Goal: Task Accomplishment & Management: Manage account settings

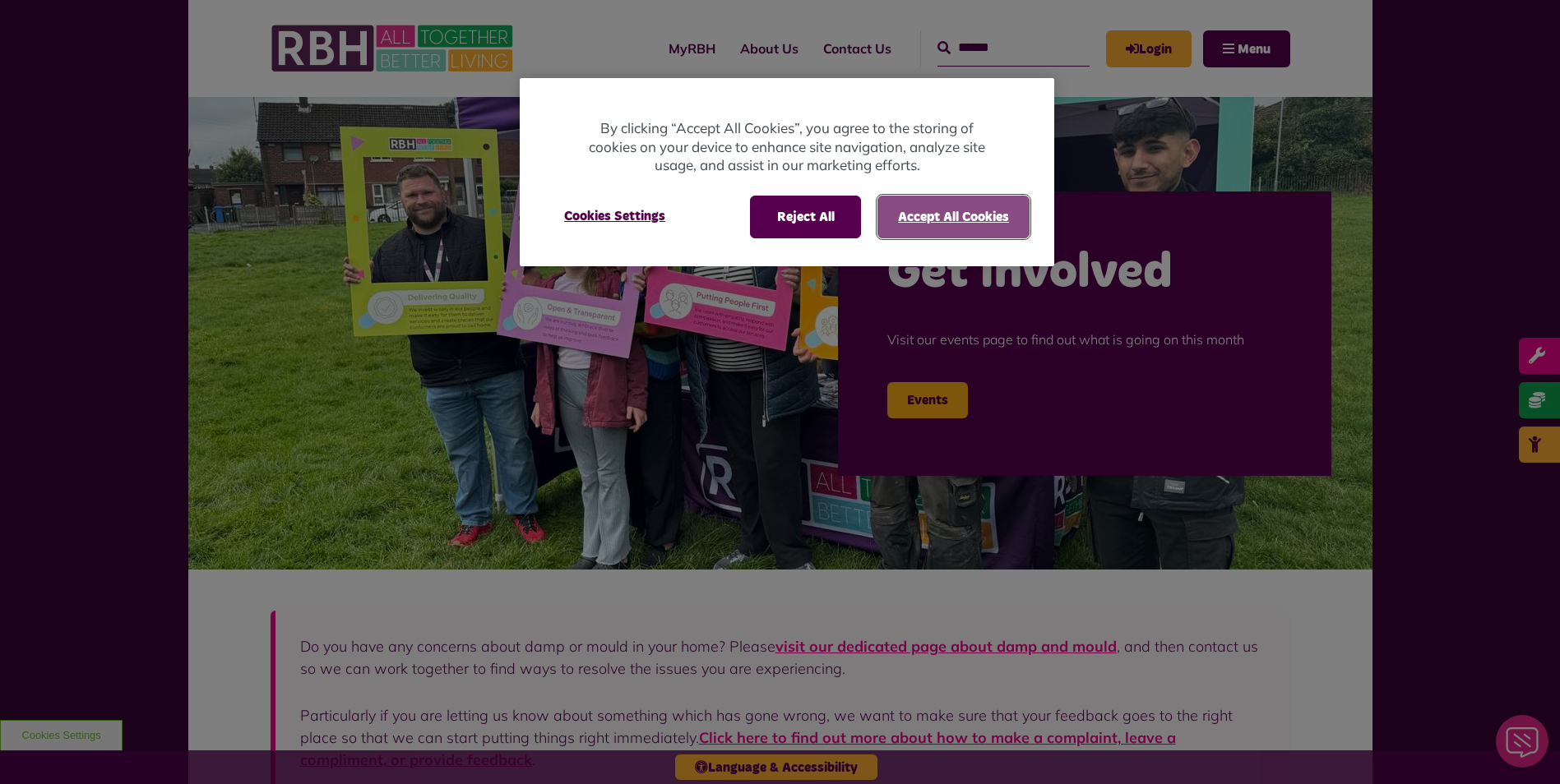
click at [959, 227] on button "Accept All Cookies" at bounding box center [952, 216] width 152 height 43
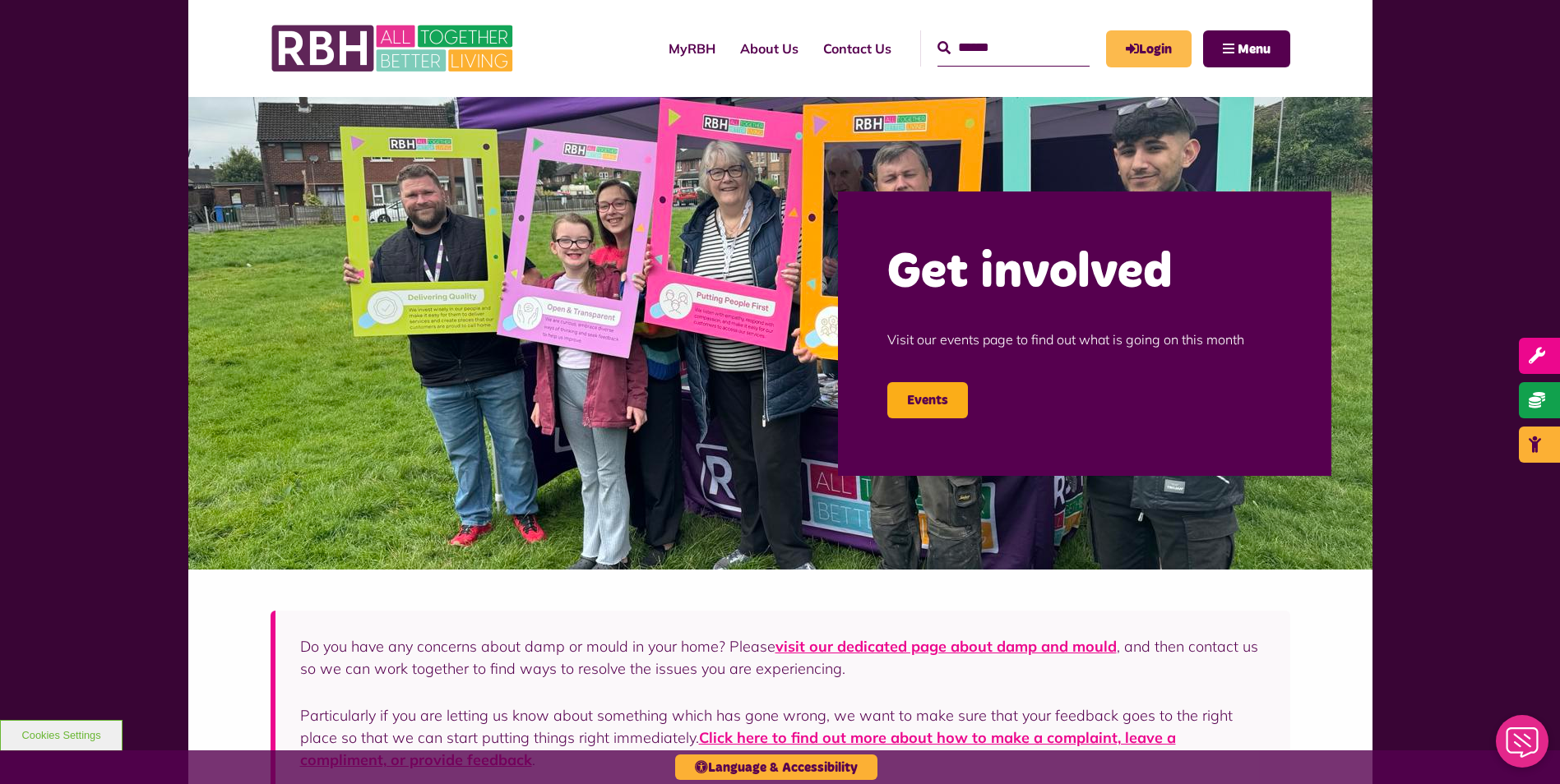
click at [1172, 47] on link "Login" at bounding box center [1149, 49] width 85 height 37
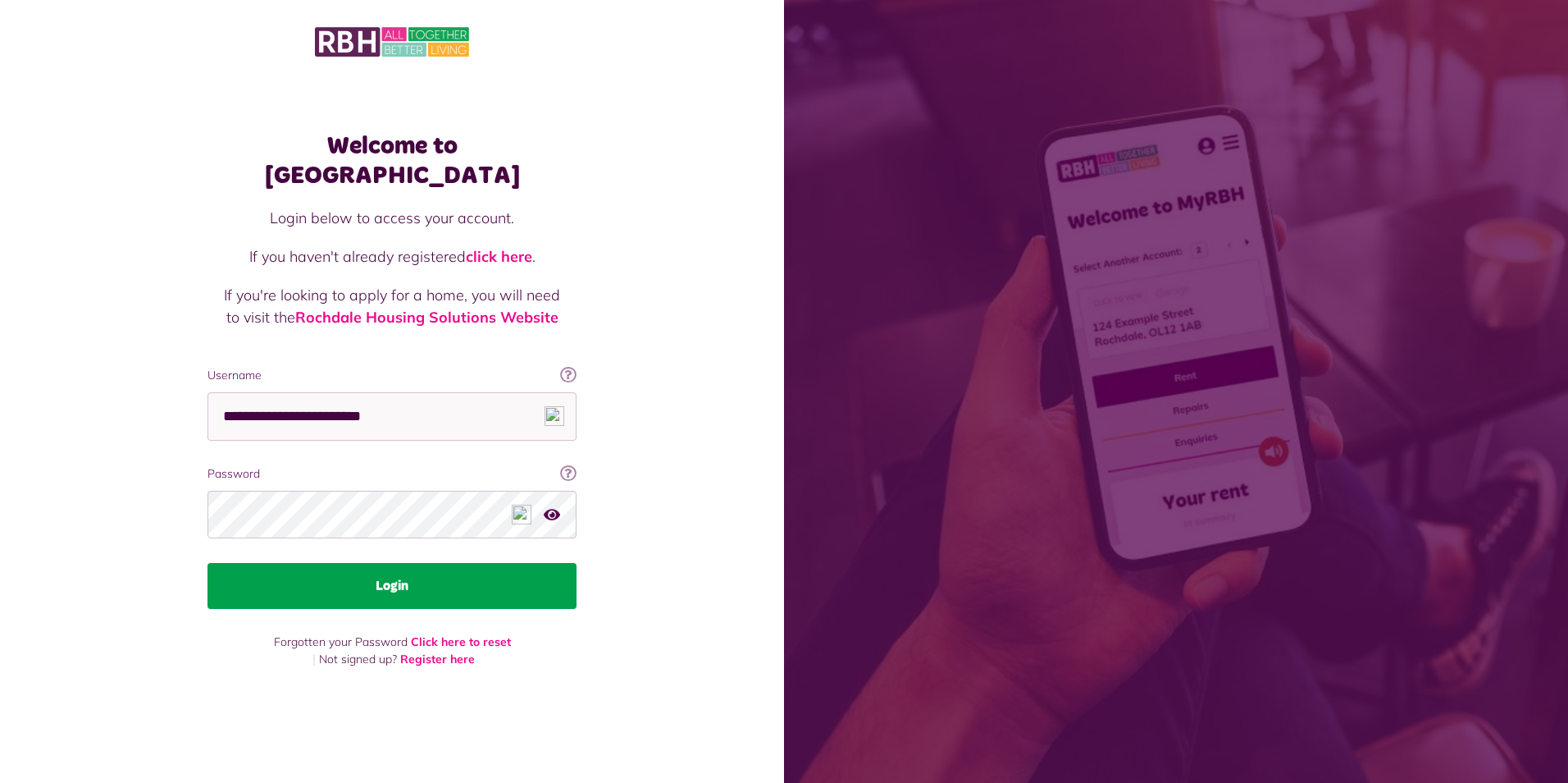
click at [488, 566] on button "Login" at bounding box center [391, 586] width 369 height 46
click at [386, 575] on button "Login" at bounding box center [391, 586] width 369 height 46
click at [383, 582] on button "Login" at bounding box center [391, 586] width 369 height 46
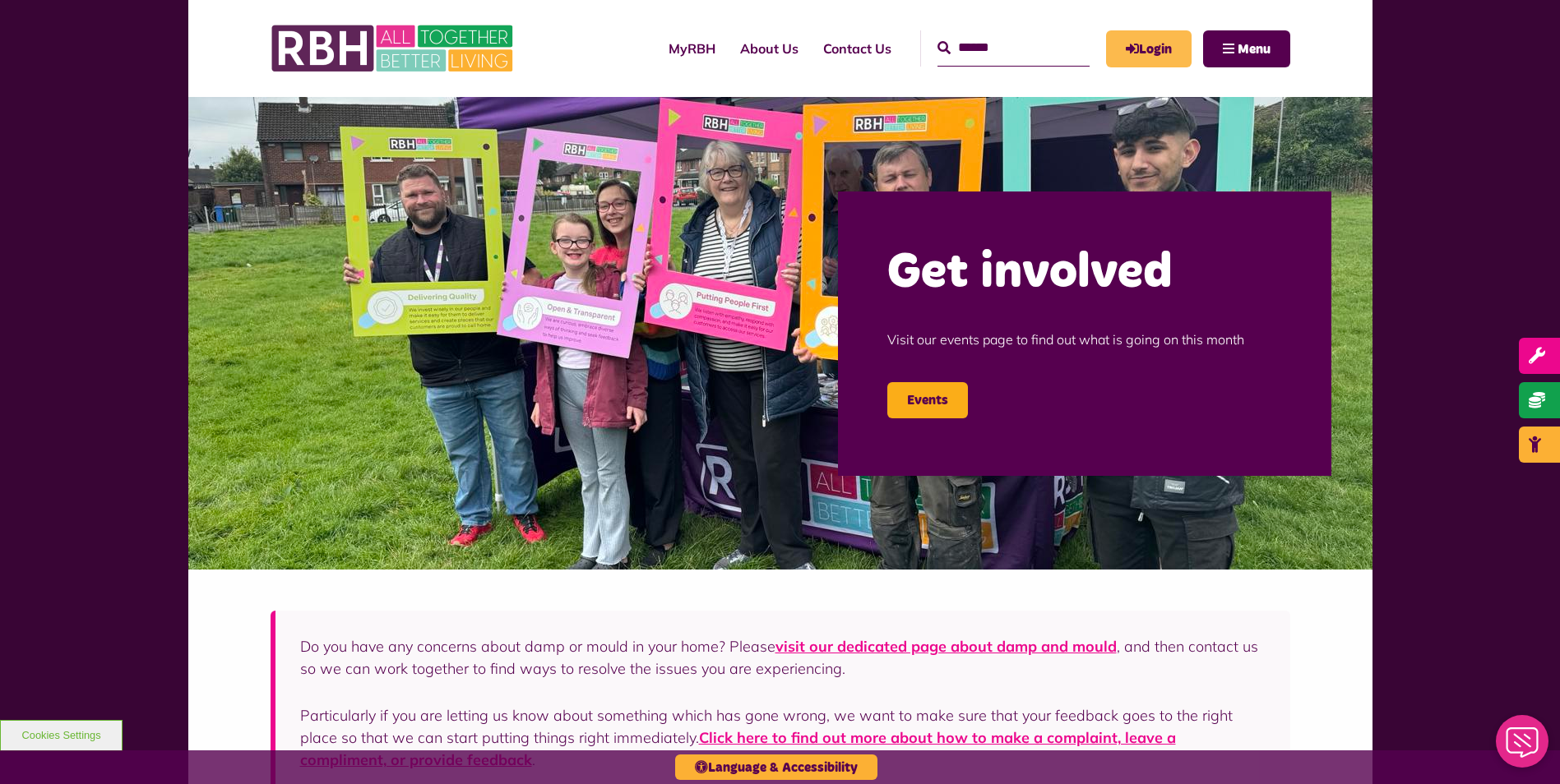
click at [1166, 53] on link "Login" at bounding box center [1149, 49] width 85 height 37
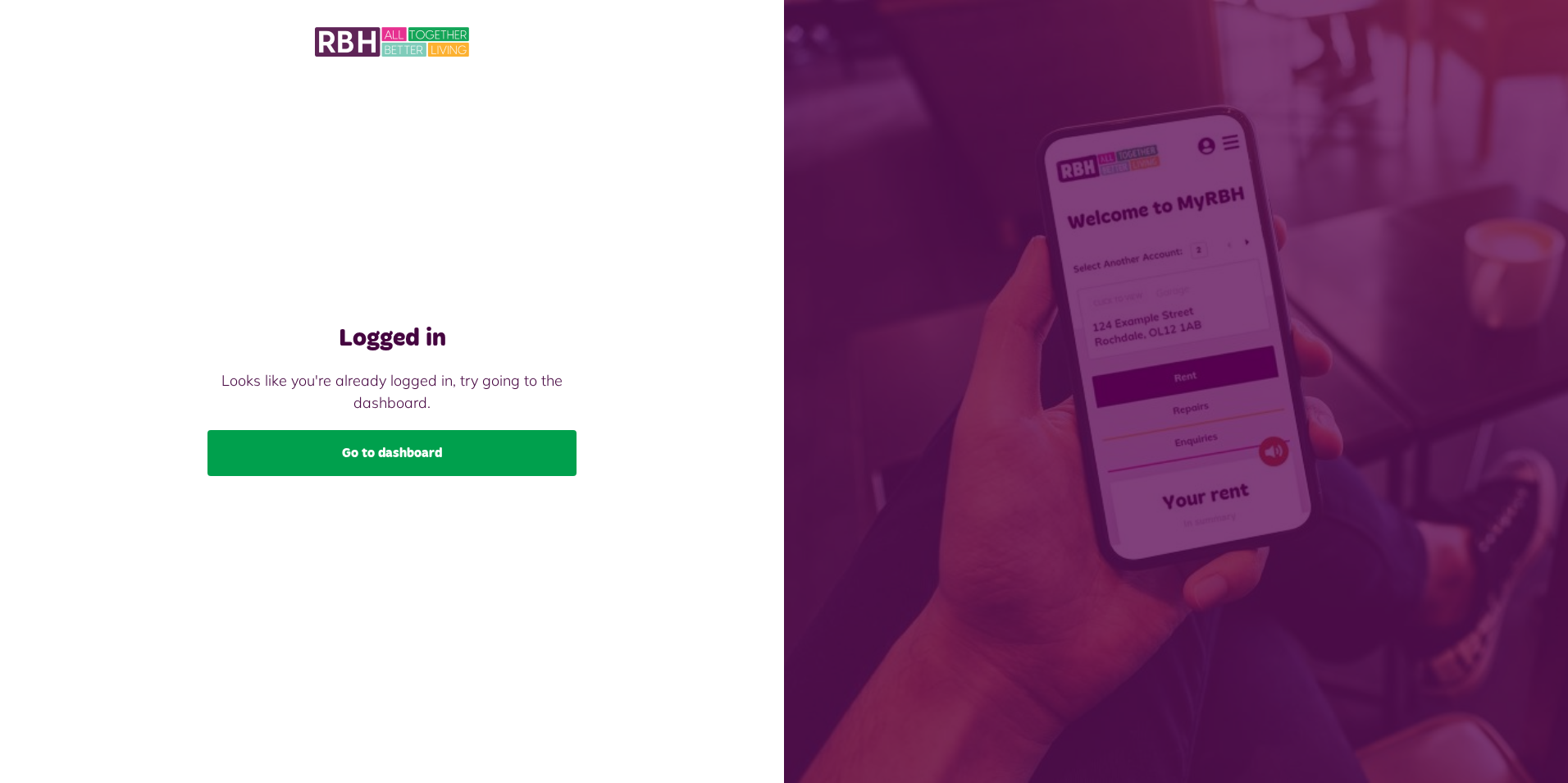
click at [455, 459] on link "Go to dashboard" at bounding box center [391, 453] width 369 height 46
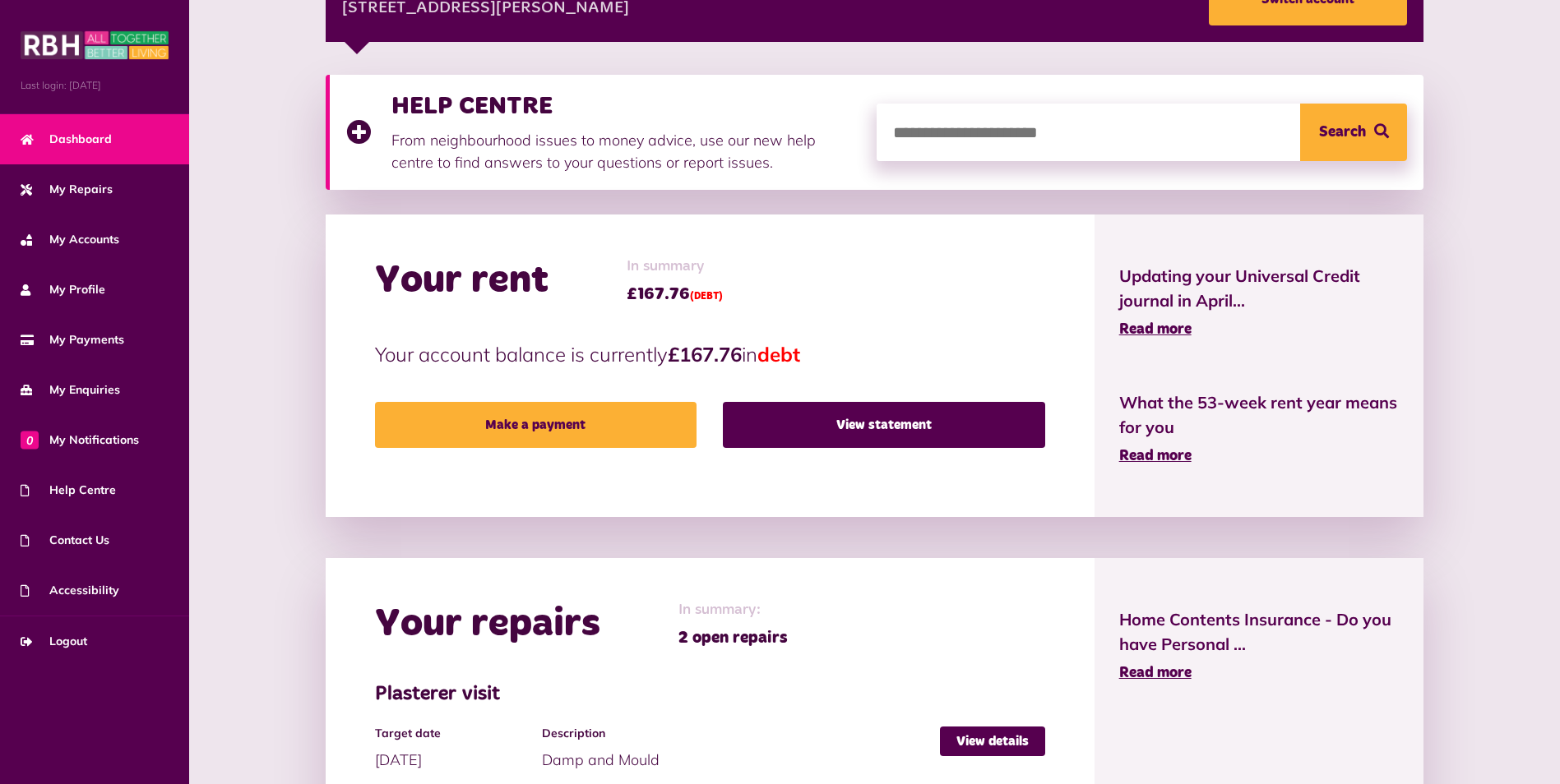
scroll to position [328, 0]
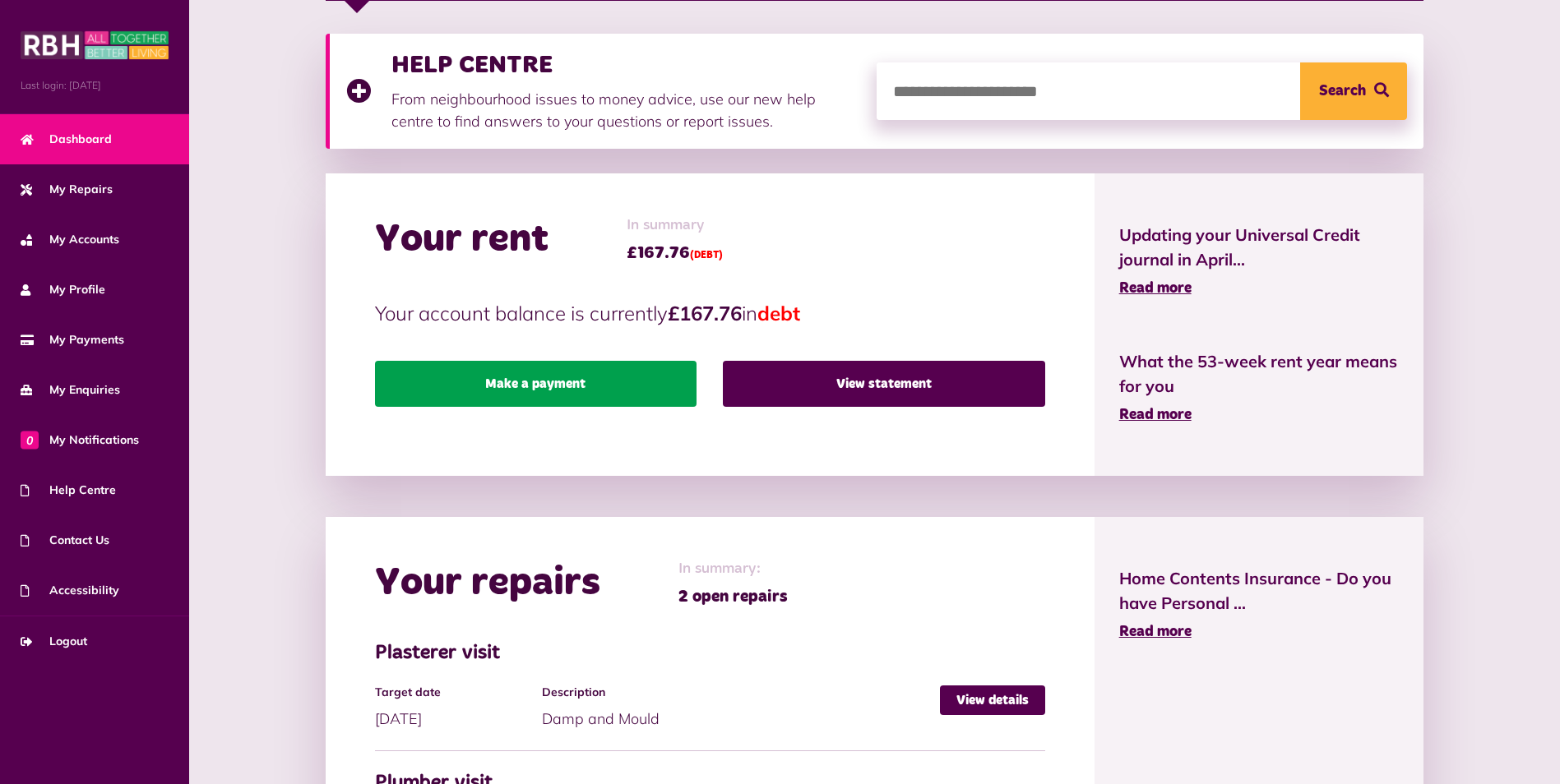
click at [595, 395] on link "Make a payment" at bounding box center [536, 383] width 322 height 46
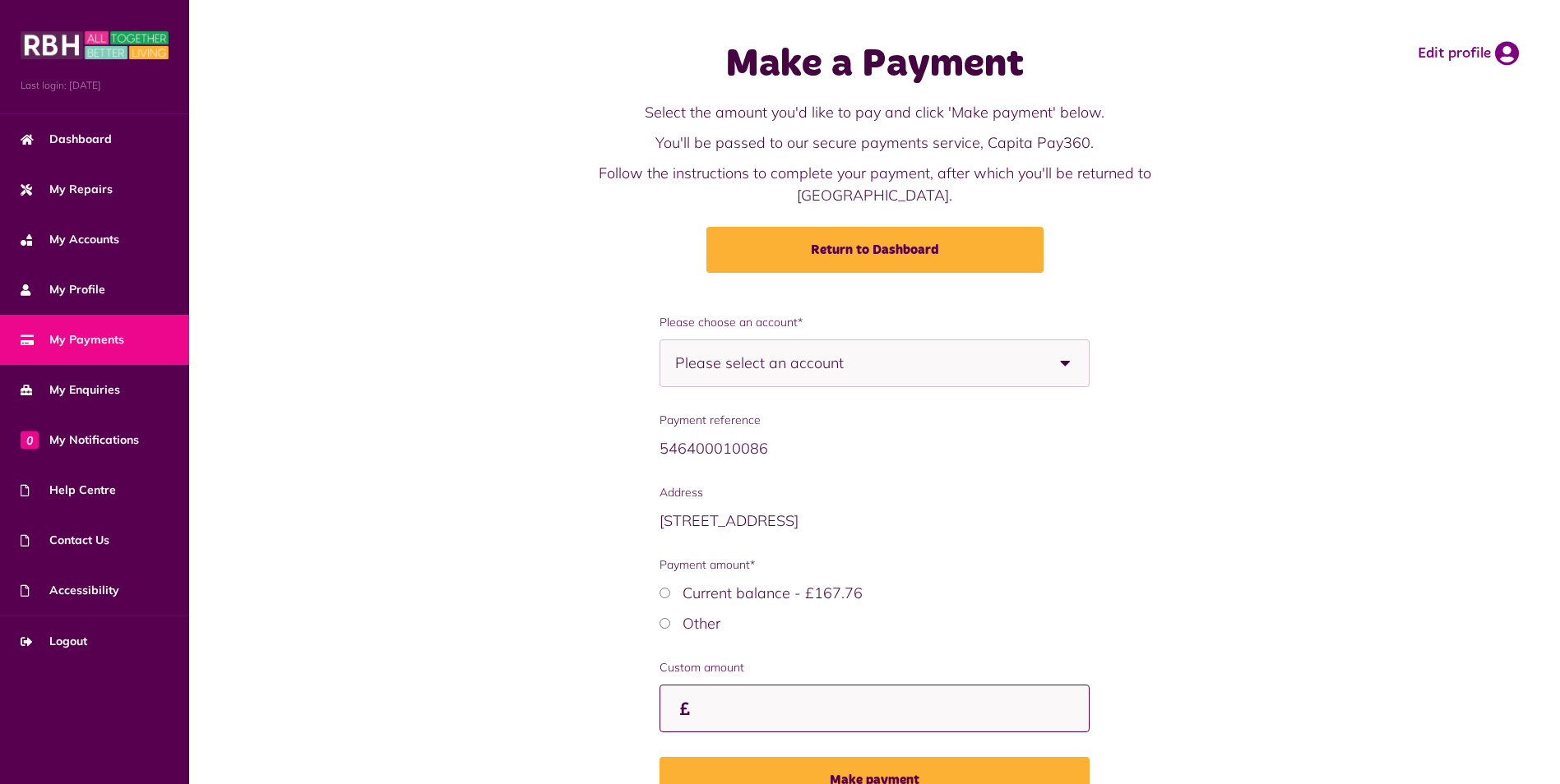
click at [906, 686] on input "Custom amount" at bounding box center [874, 709] width 429 height 49
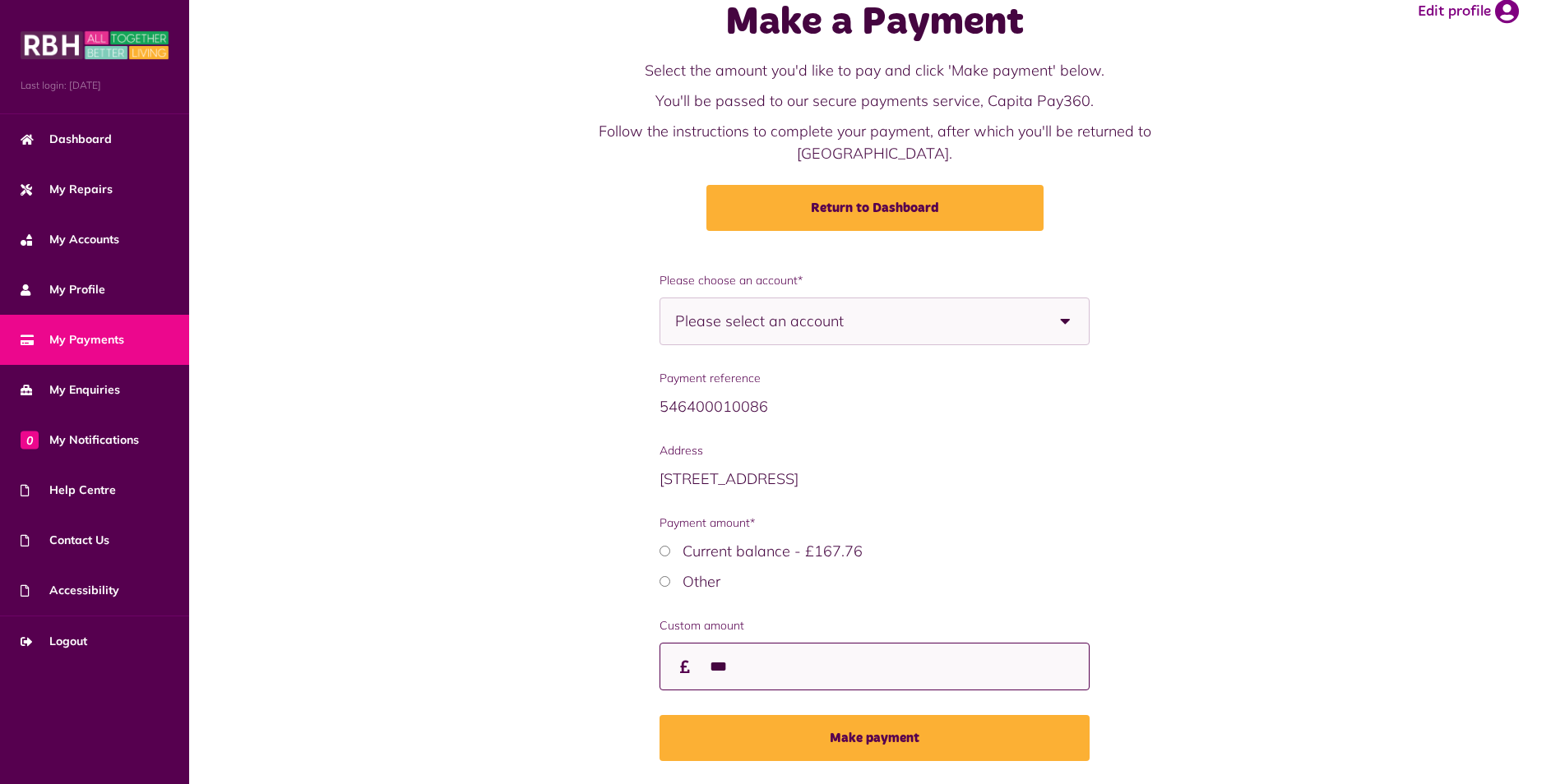
scroll to position [70, 0]
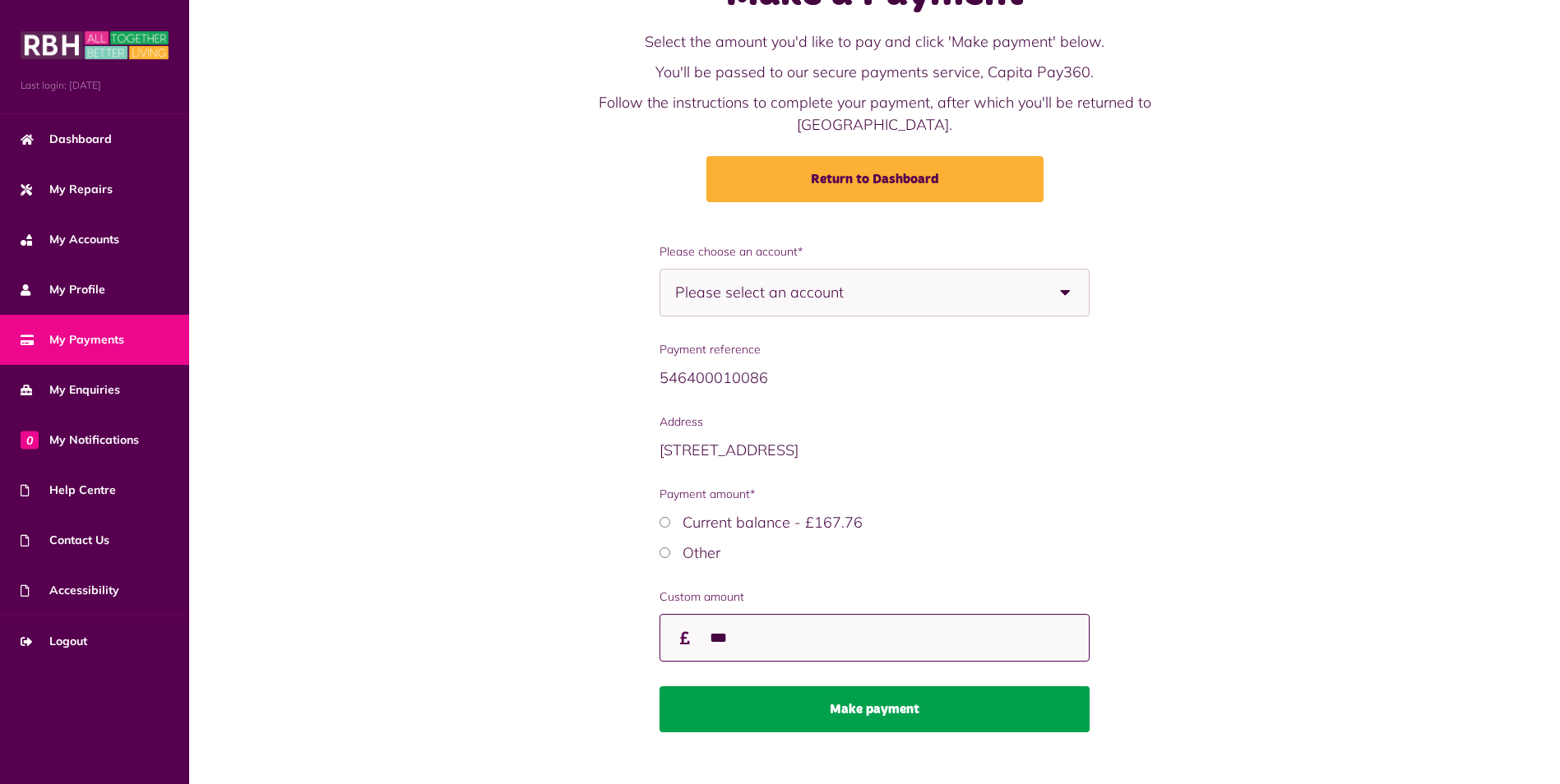
type input "***"
click at [873, 694] on button "Make payment" at bounding box center [874, 709] width 429 height 46
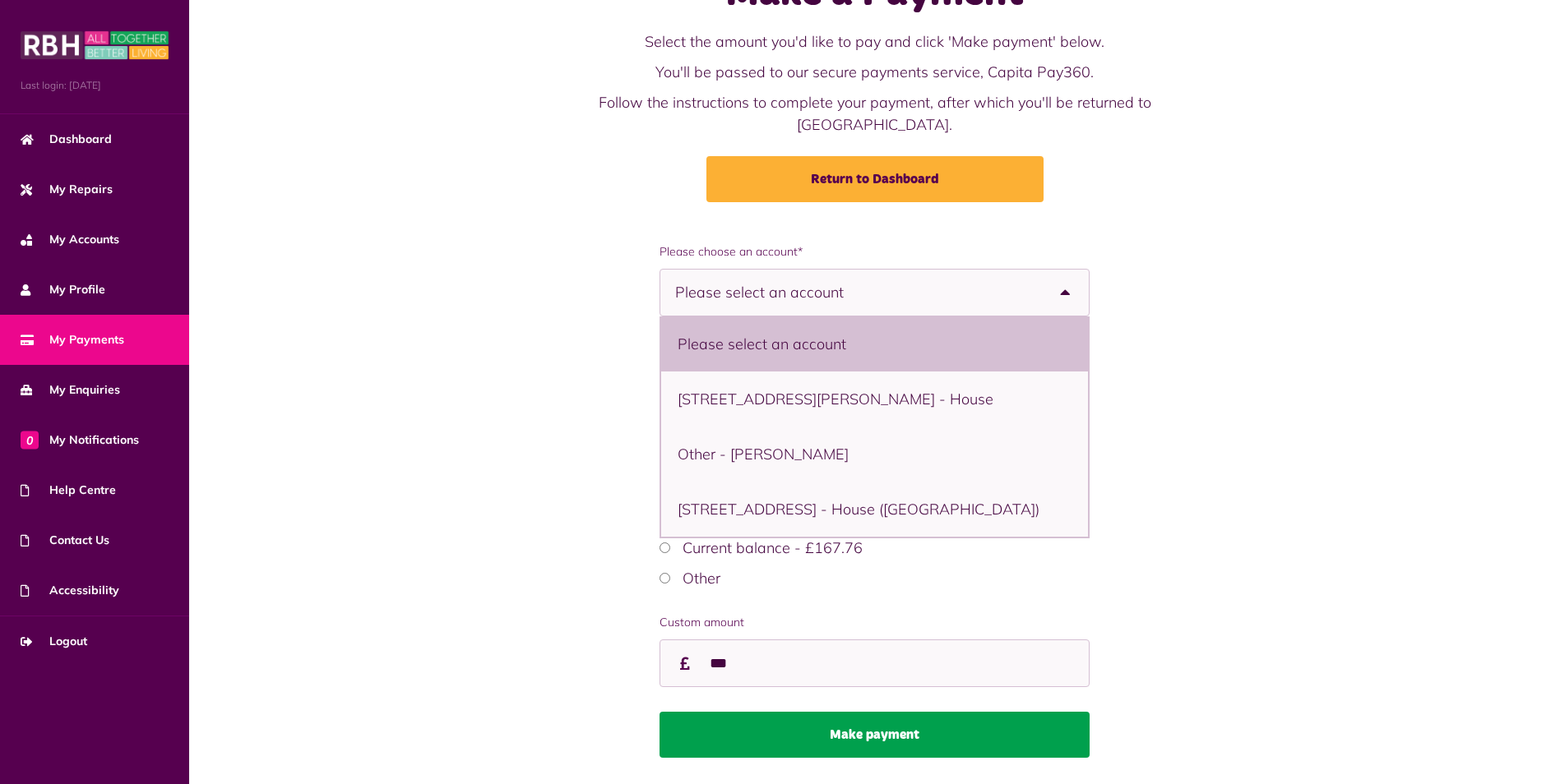
scroll to position [96, 0]
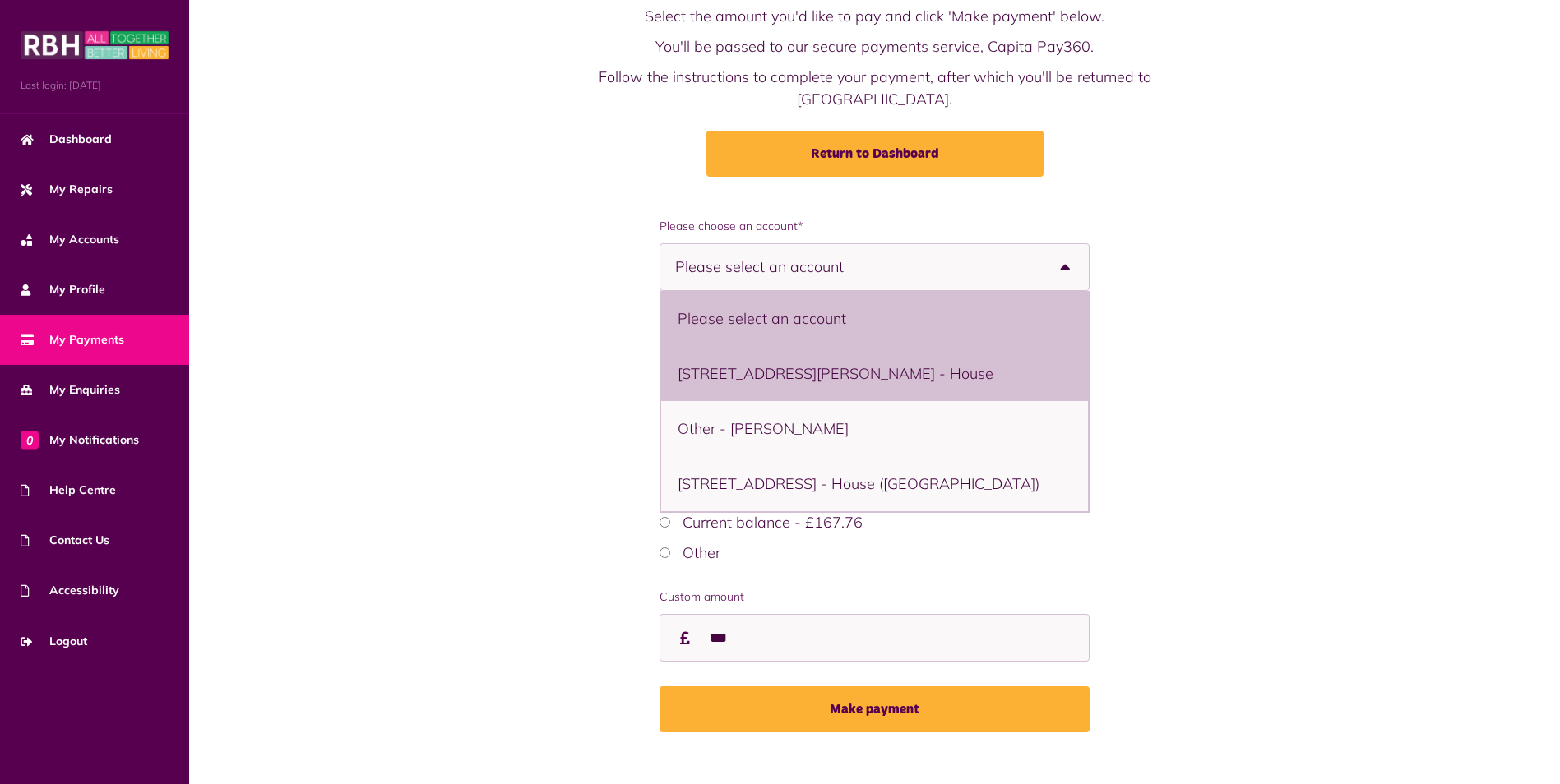
click at [906, 347] on li "1 Green Meadow, Wardle, Rochdale, OL12 9TJ - House" at bounding box center [874, 373] width 426 height 55
select select "**********"
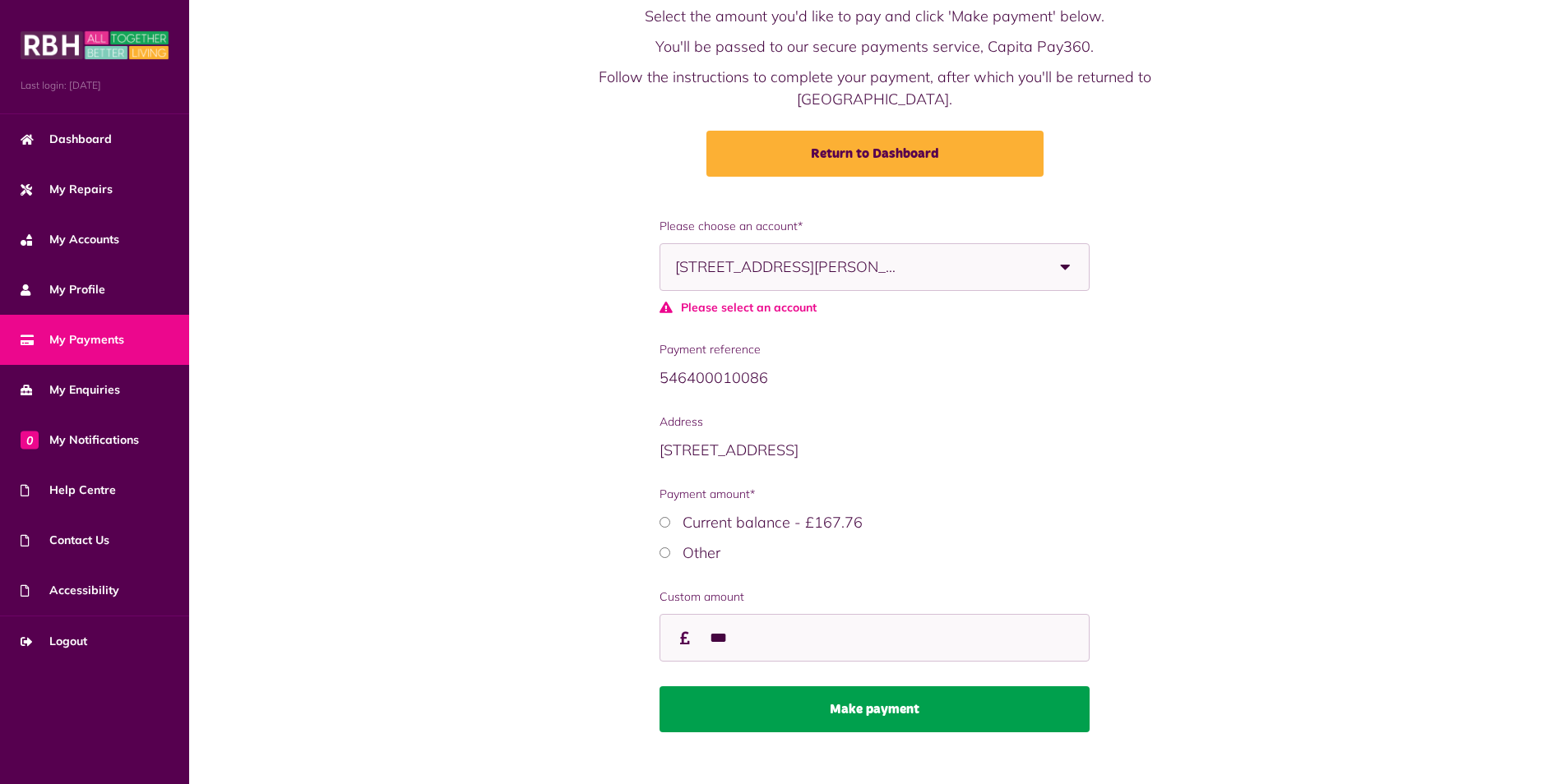
click at [903, 686] on button "Make payment" at bounding box center [874, 709] width 429 height 46
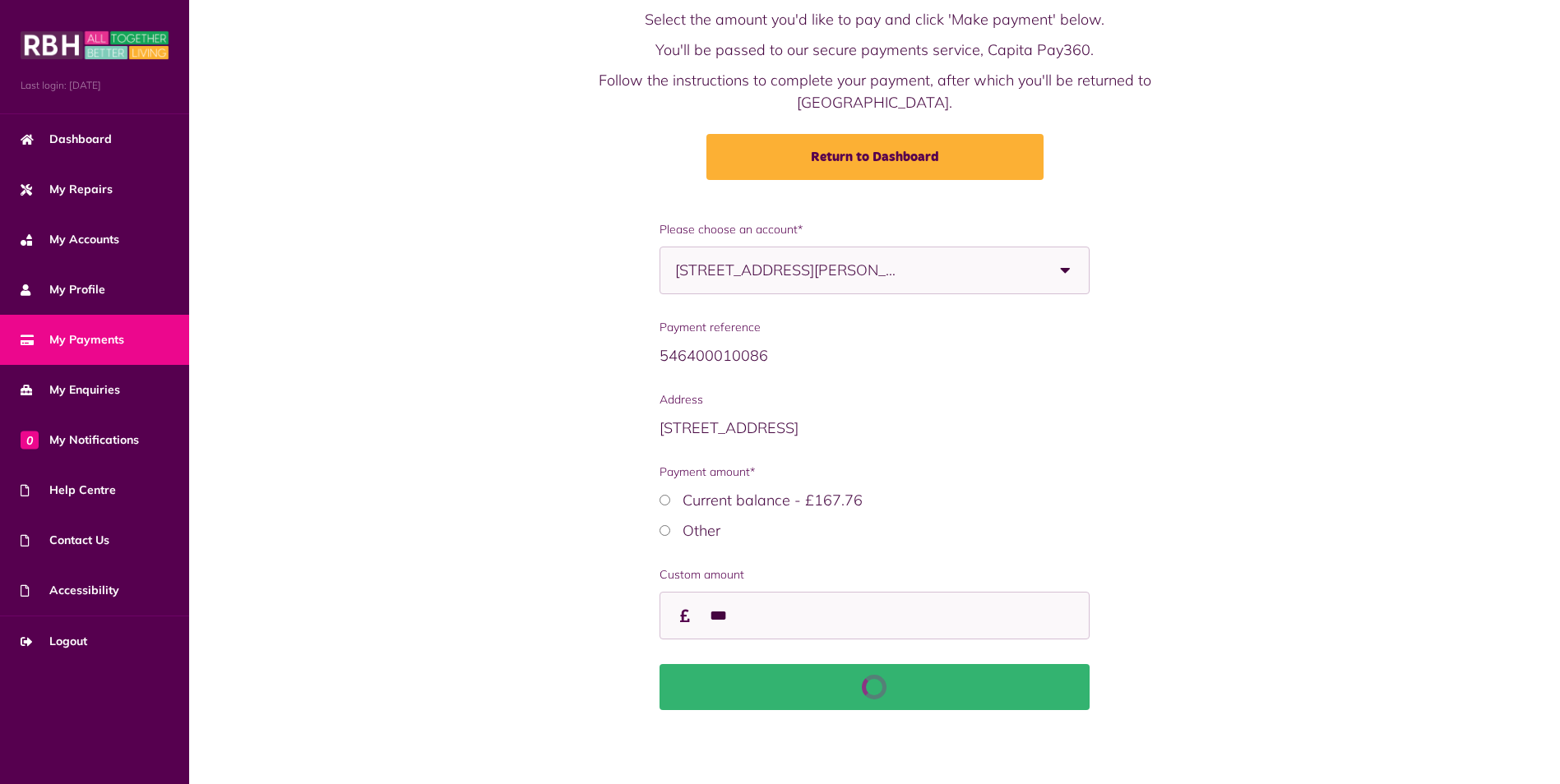
scroll to position [70, 0]
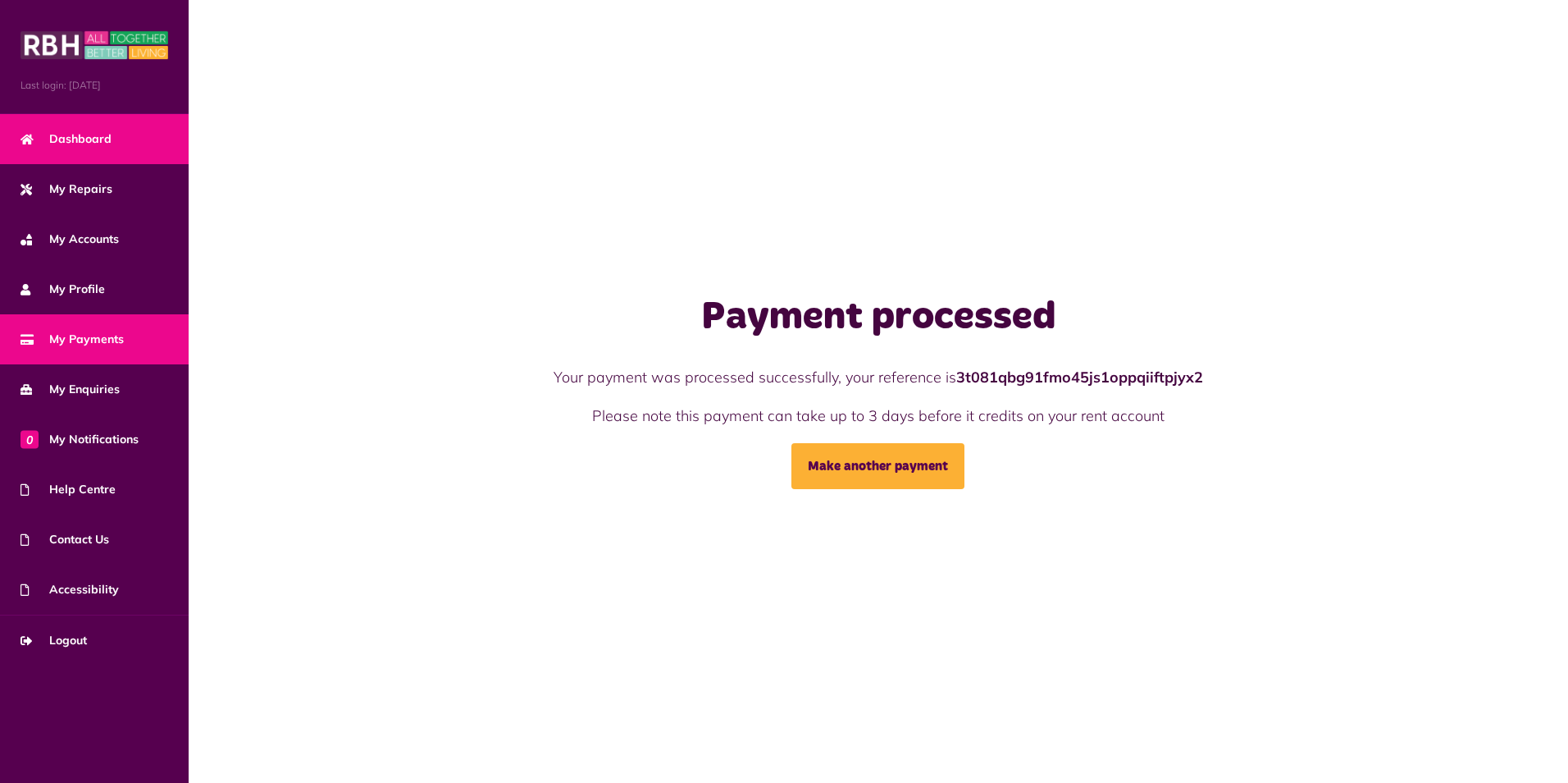
click at [88, 138] on span "Dashboard" at bounding box center [66, 139] width 91 height 17
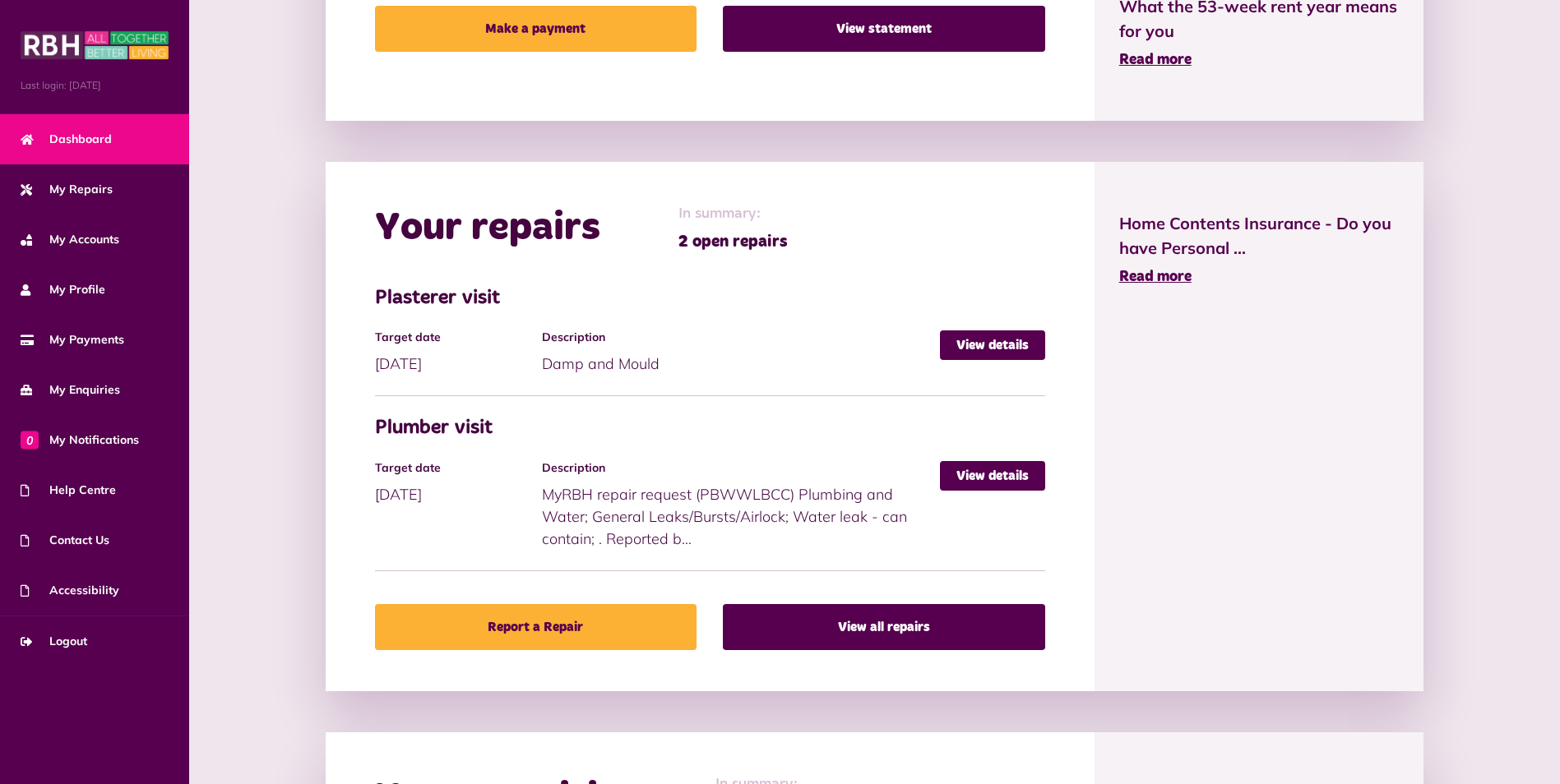
scroll to position [717, 0]
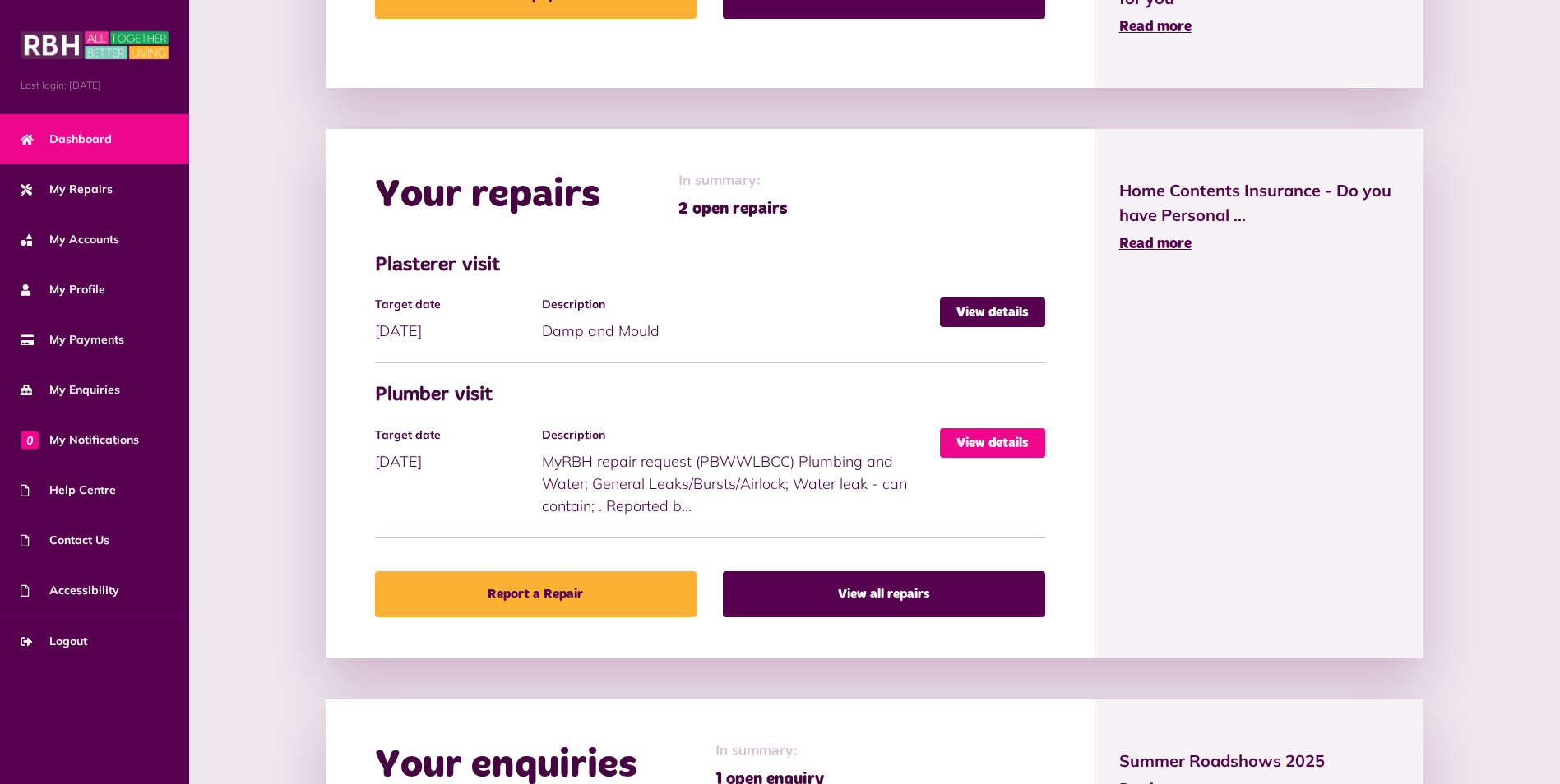
click at [971, 450] on link "View details" at bounding box center [992, 443] width 105 height 30
click at [1028, 442] on link "View details" at bounding box center [992, 443] width 105 height 30
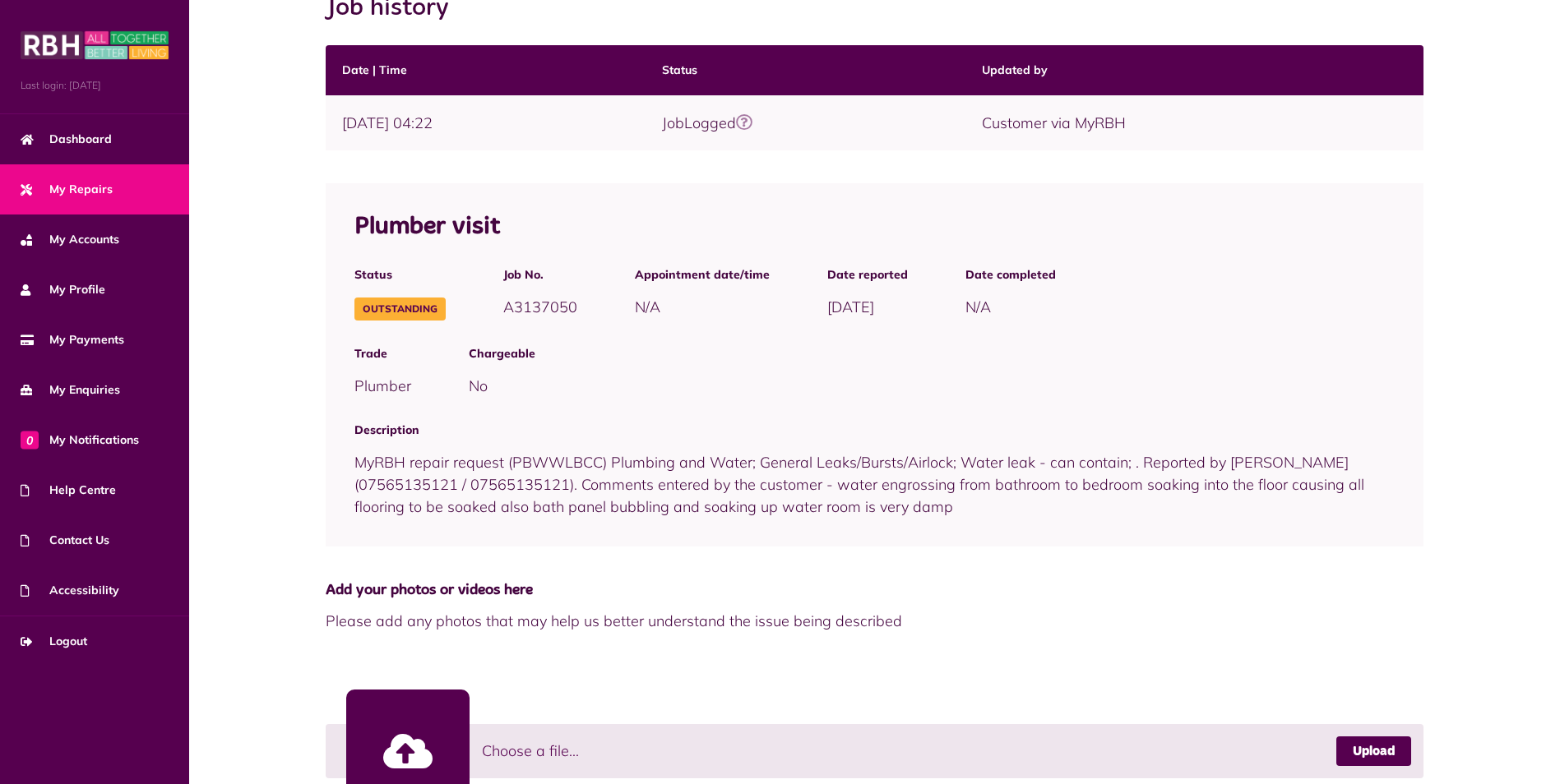
scroll to position [368, 0]
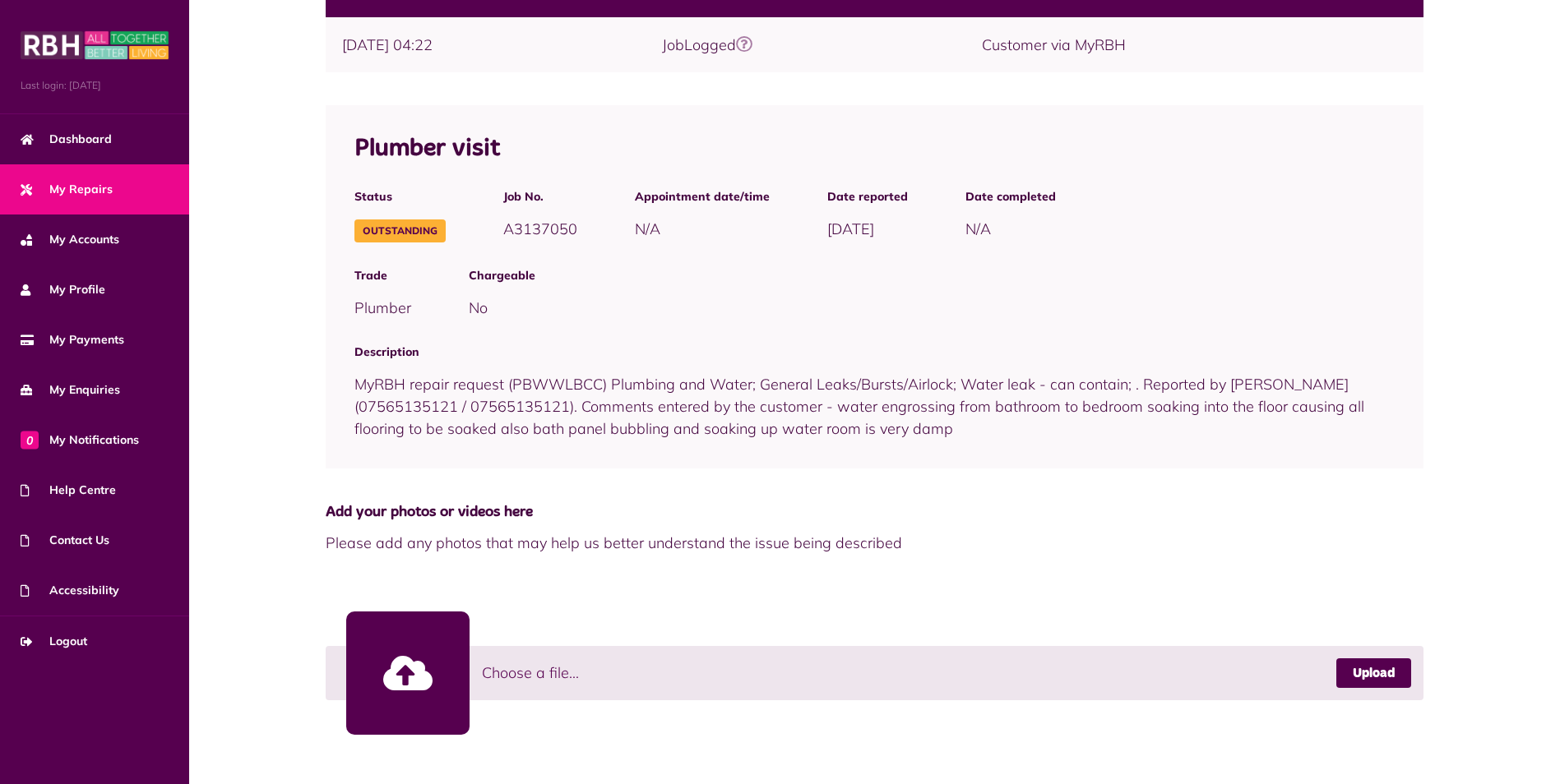
click at [418, 671] on link at bounding box center [408, 673] width 123 height 123
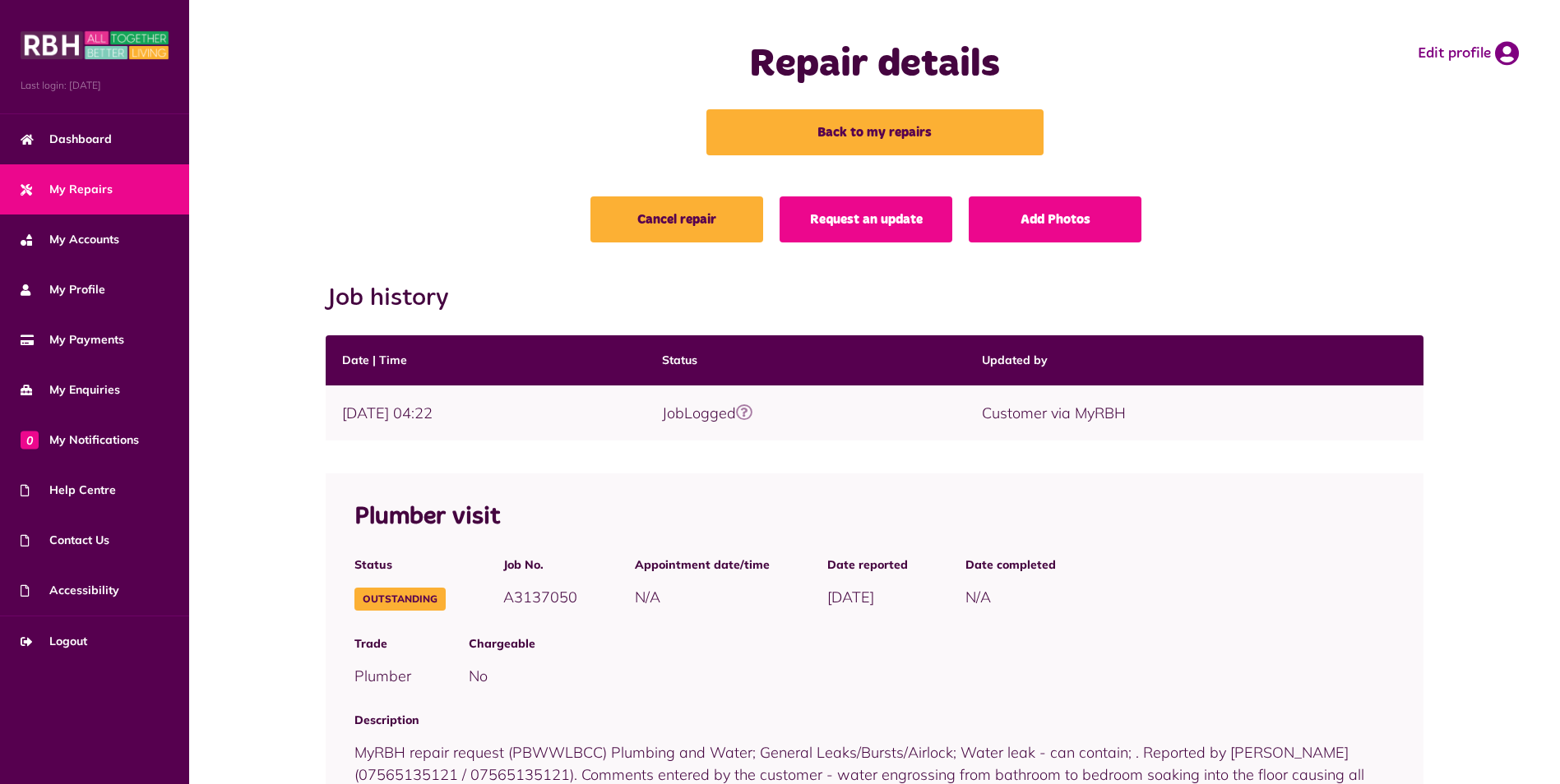
scroll to position [1764, 0]
click at [877, 226] on link "Request an update" at bounding box center [866, 219] width 173 height 46
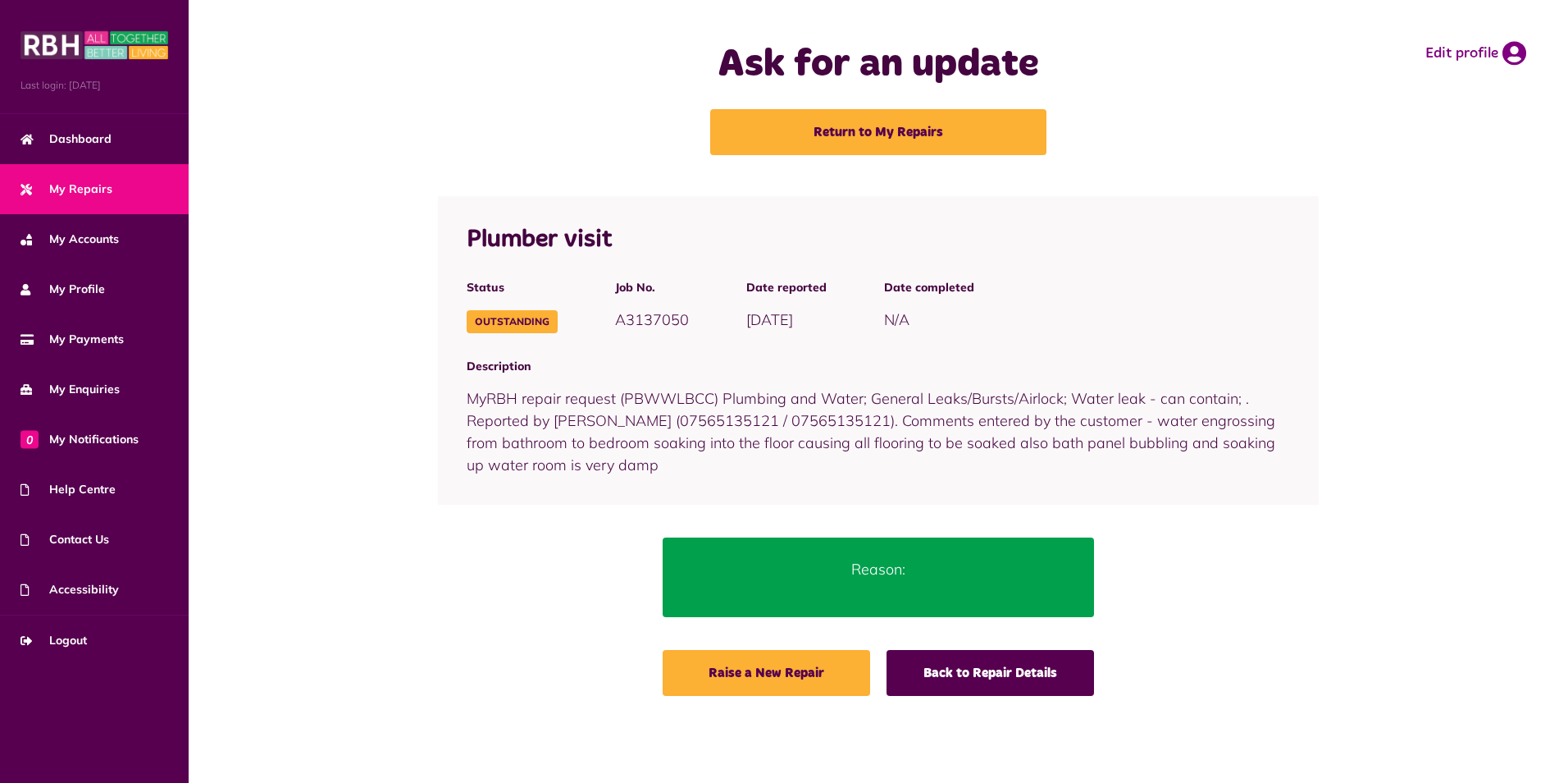
click at [927, 574] on p "Reason:" at bounding box center [879, 569] width 383 height 22
click at [77, 144] on span "Dashboard" at bounding box center [66, 139] width 91 height 17
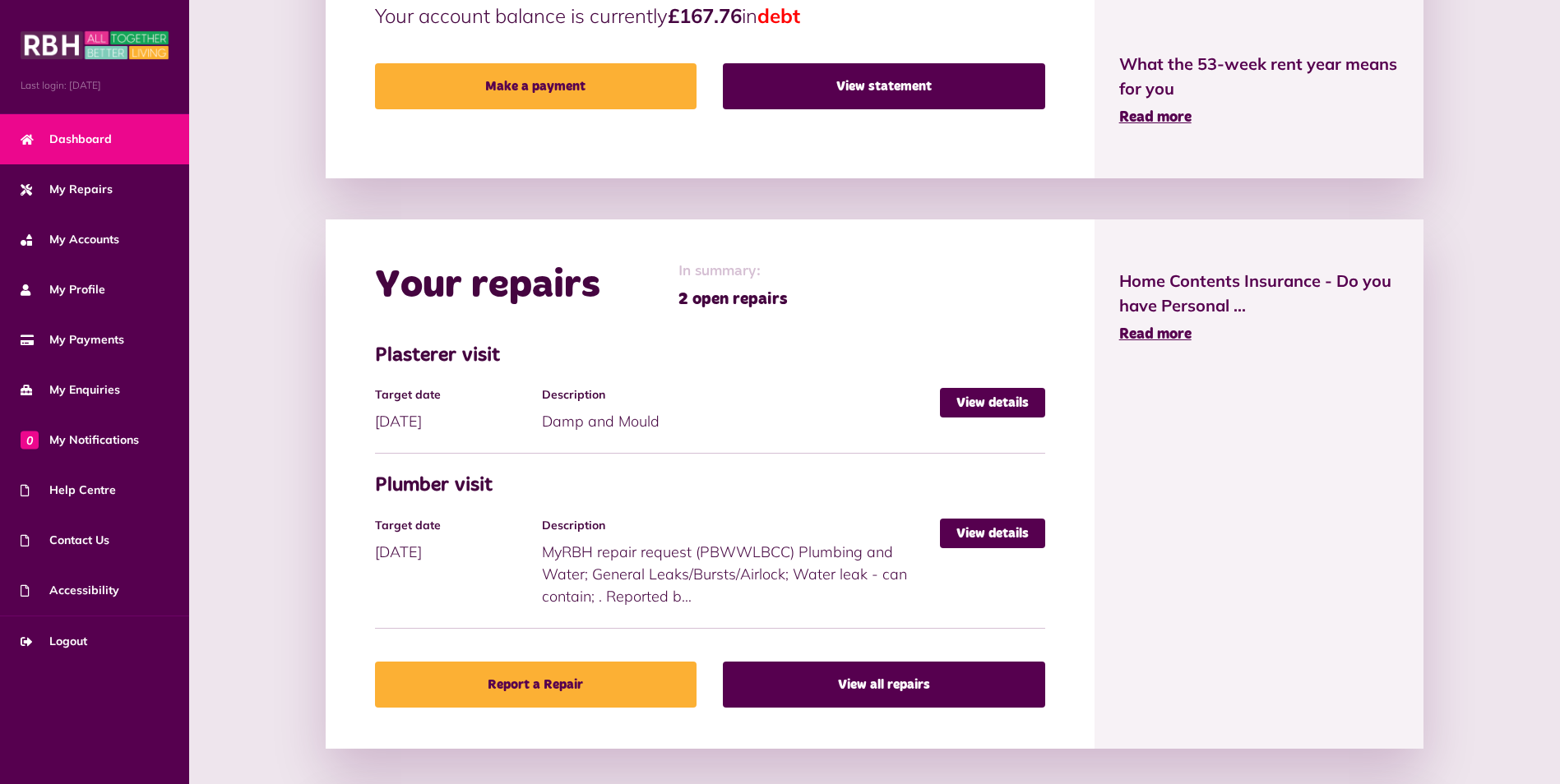
scroll to position [657, 0]
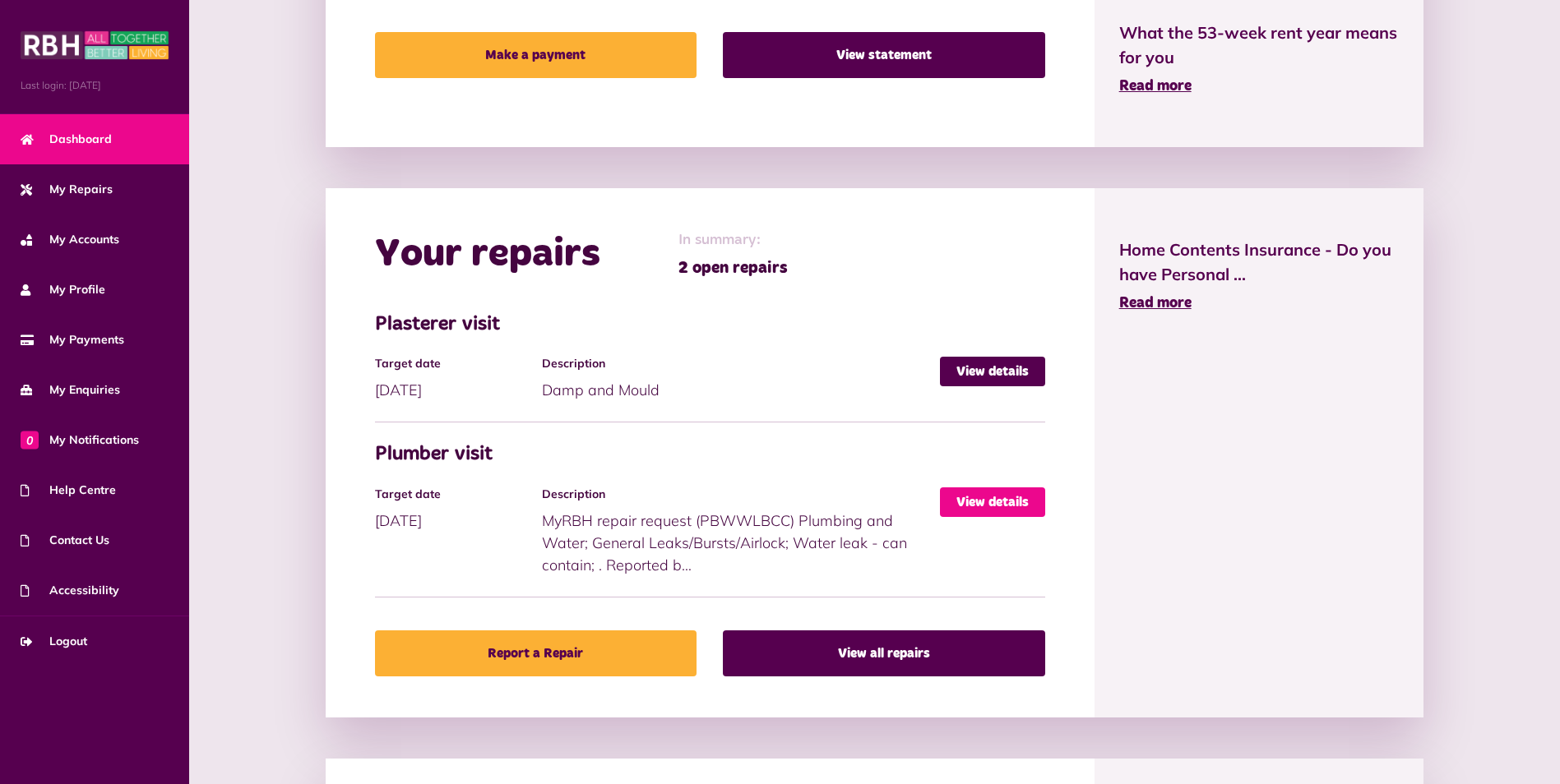
click at [973, 508] on link "View details" at bounding box center [992, 502] width 105 height 30
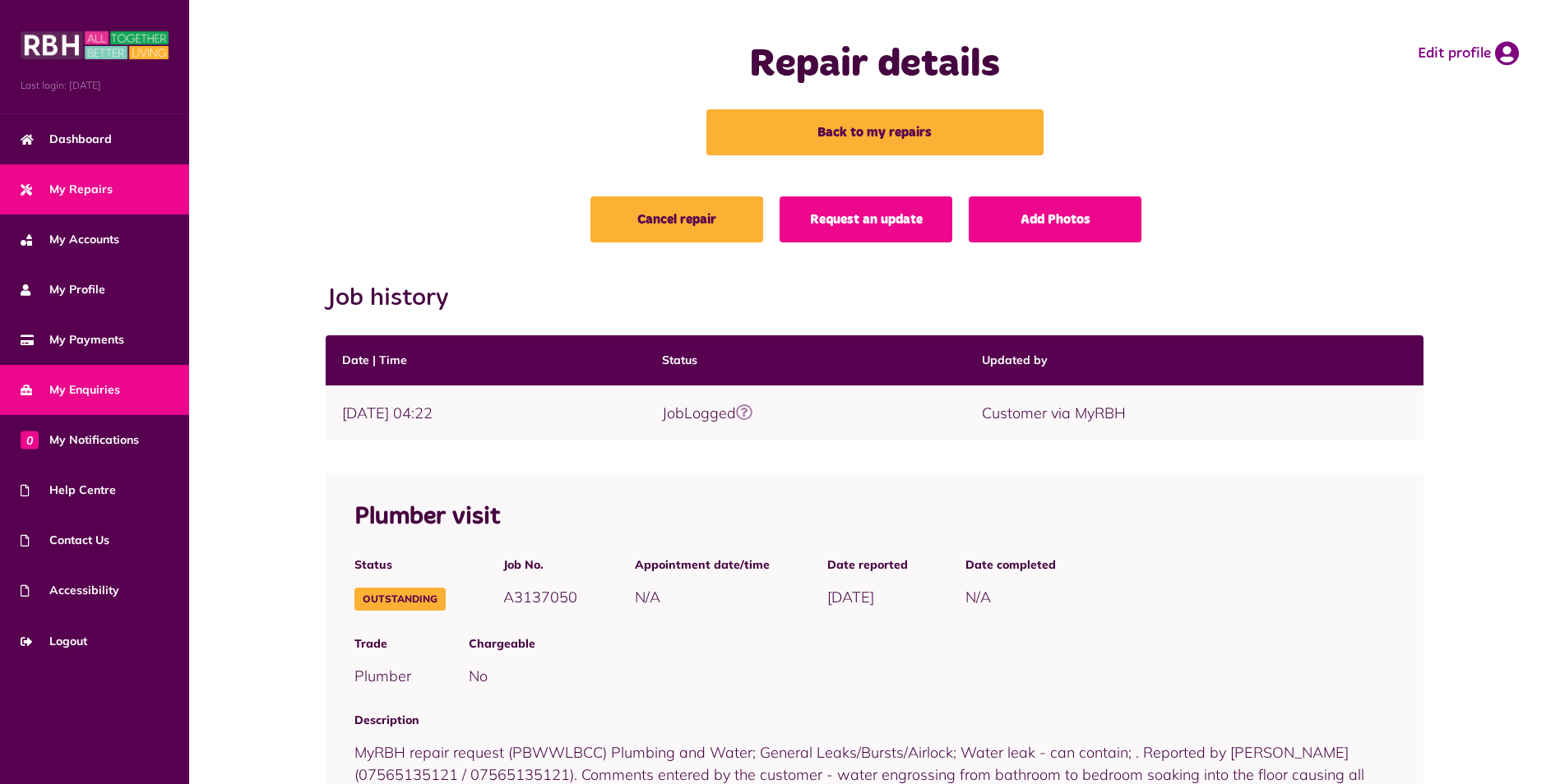
click at [112, 388] on span "My Enquiries" at bounding box center [71, 389] width 99 height 17
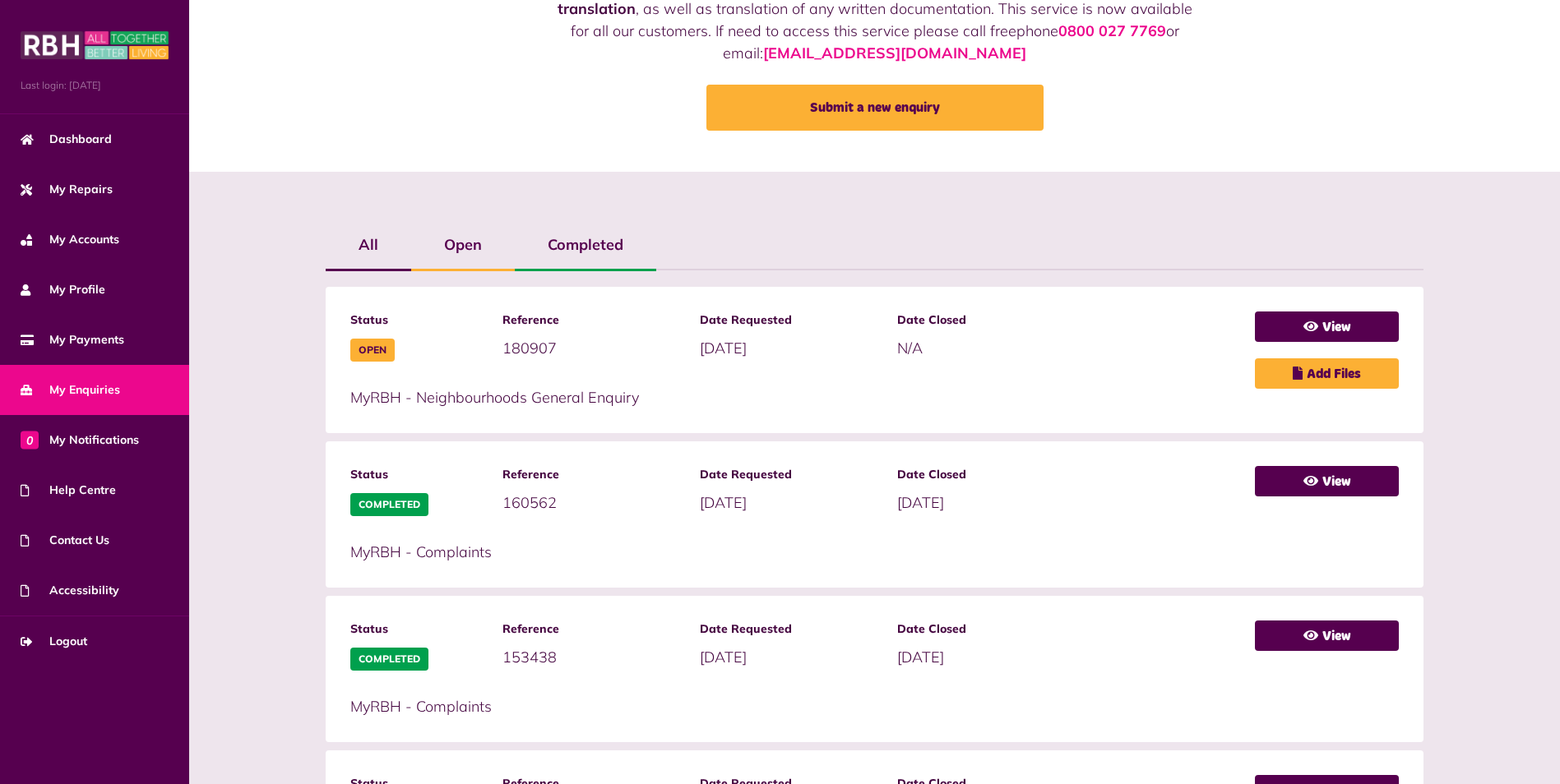
scroll to position [142, 0]
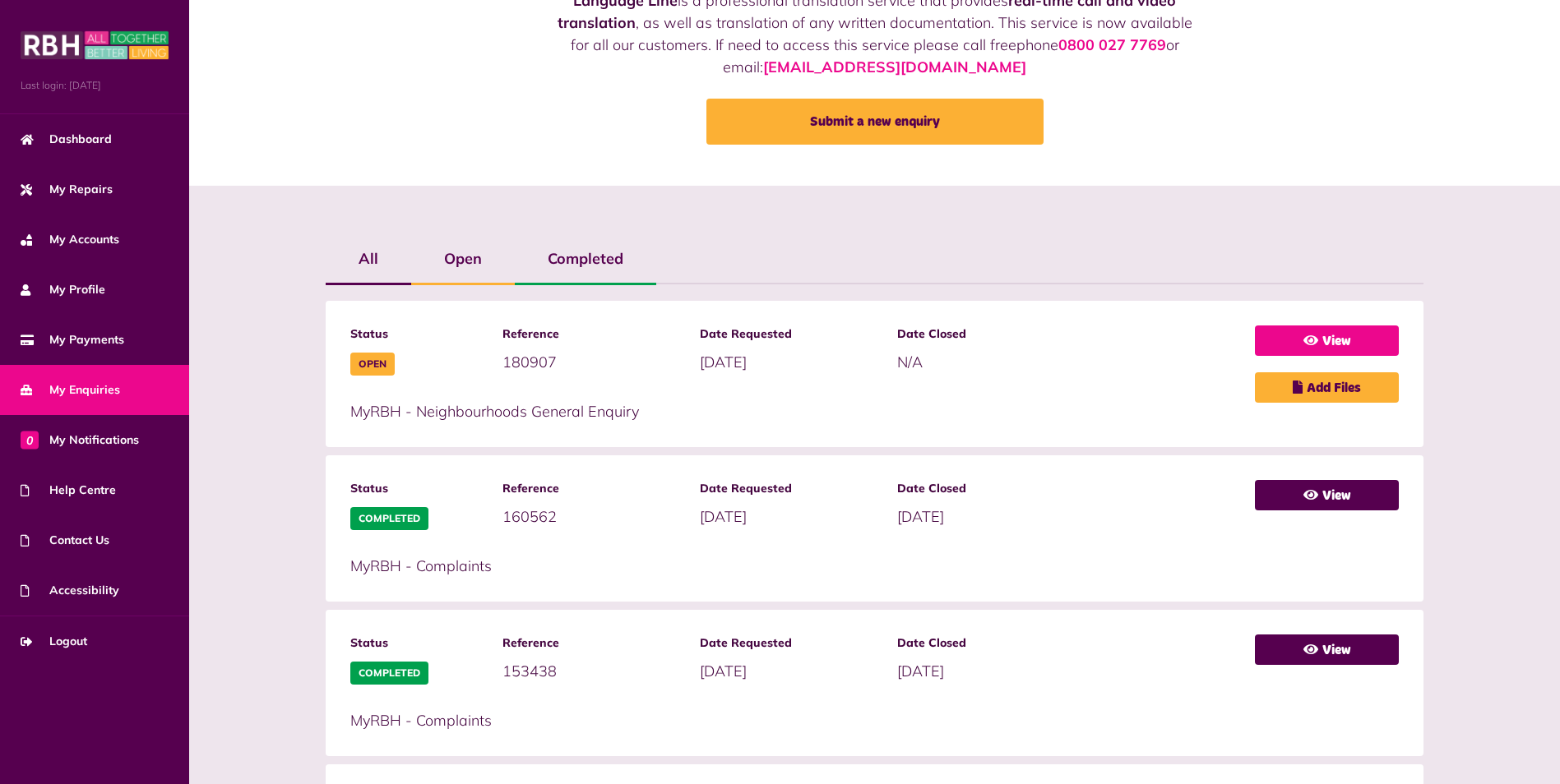
click at [1357, 346] on link "View" at bounding box center [1326, 340] width 144 height 31
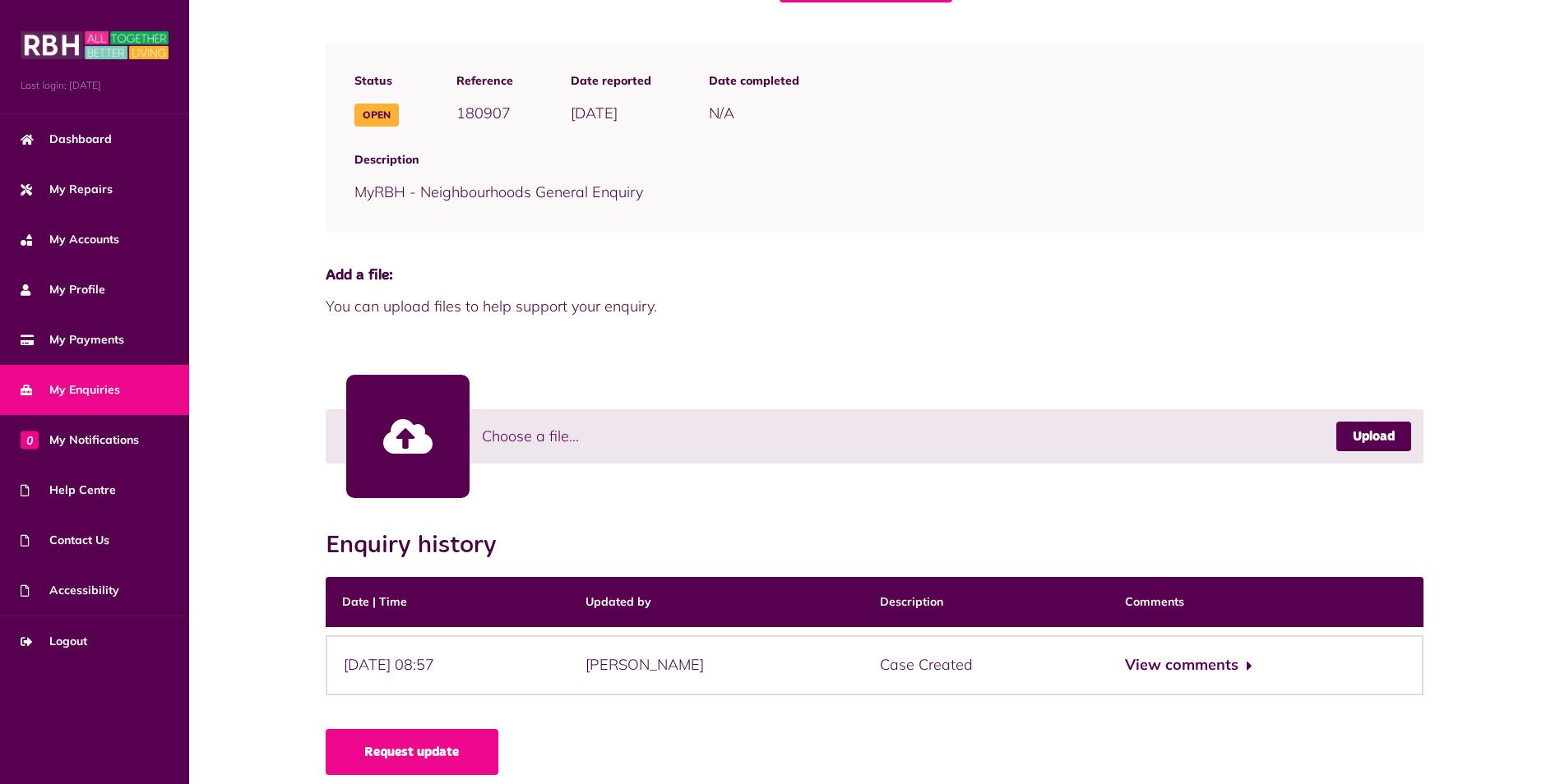
scroll to position [189, 0]
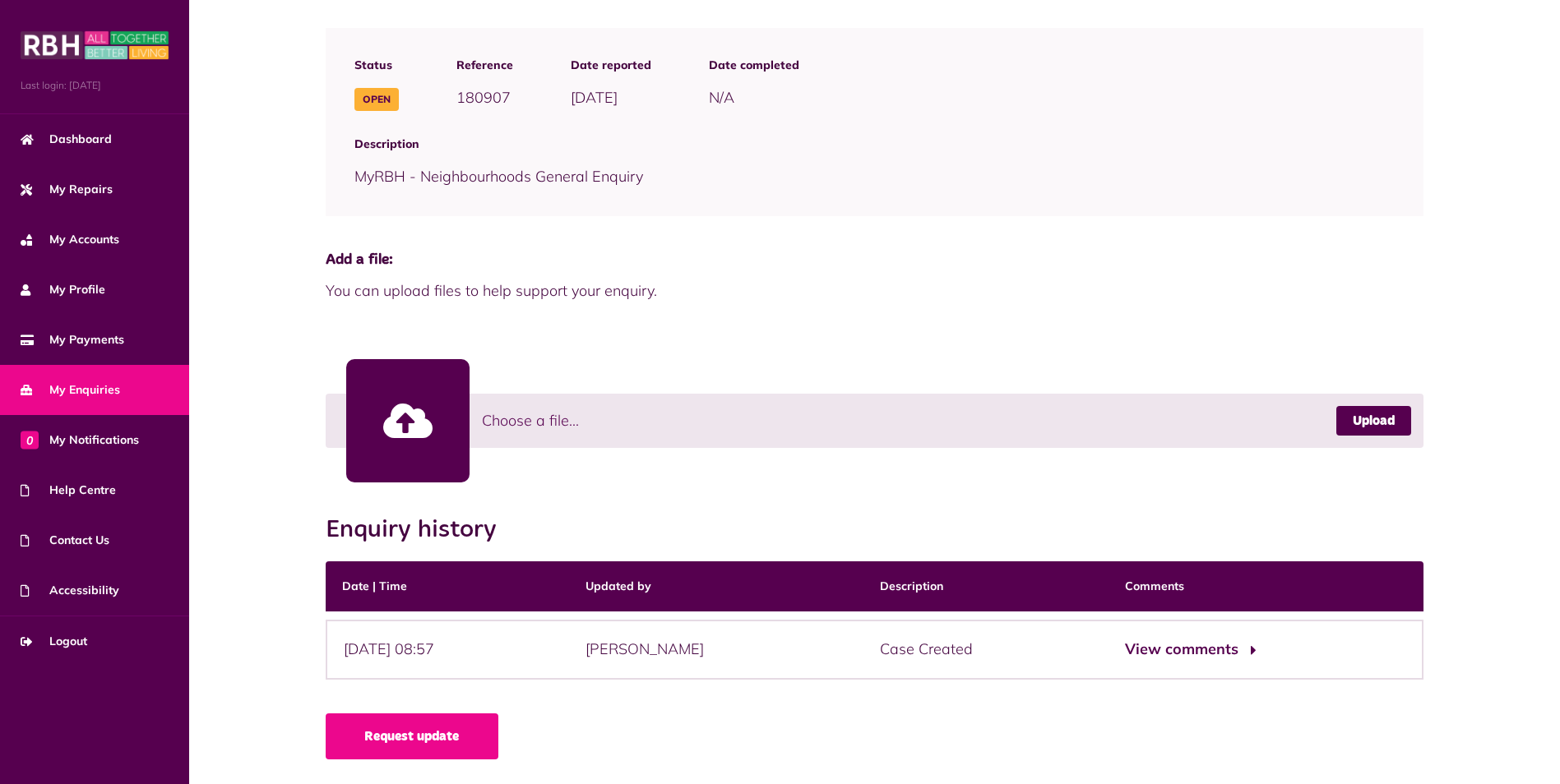
click at [1239, 650] on button "View comments" at bounding box center [1189, 649] width 127 height 24
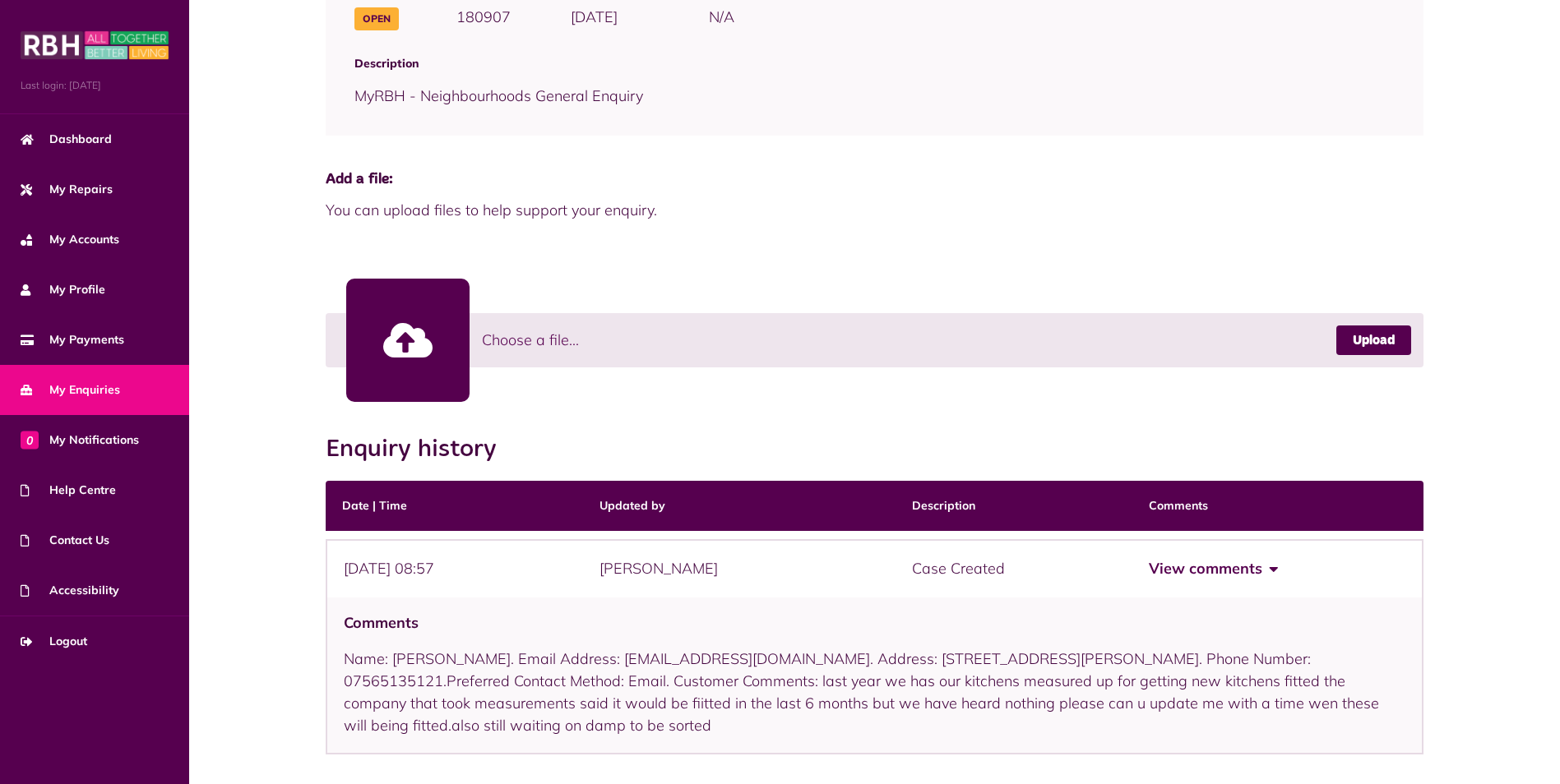
scroll to position [322, 0]
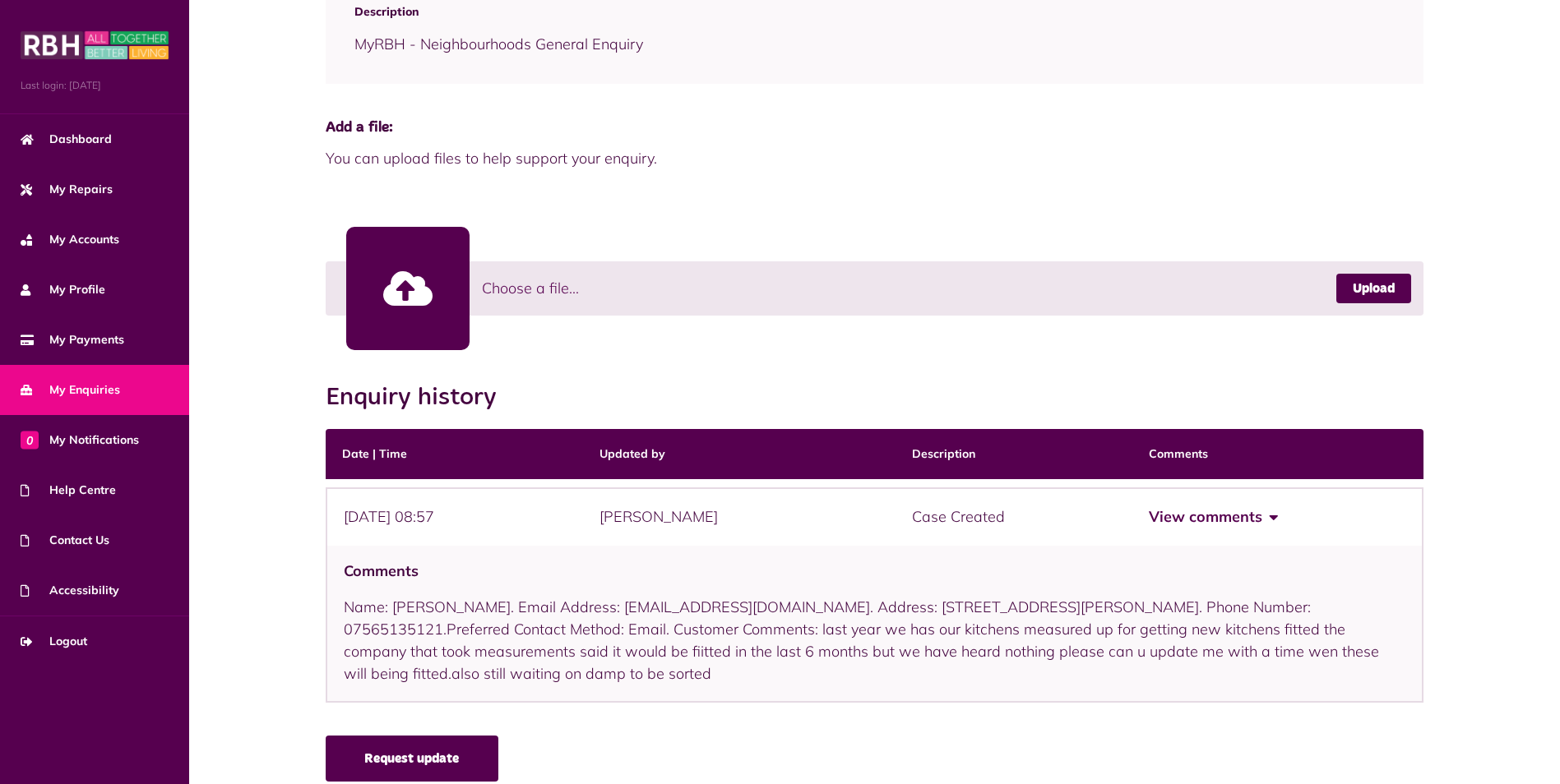
click at [442, 747] on link "Request update" at bounding box center [412, 758] width 173 height 46
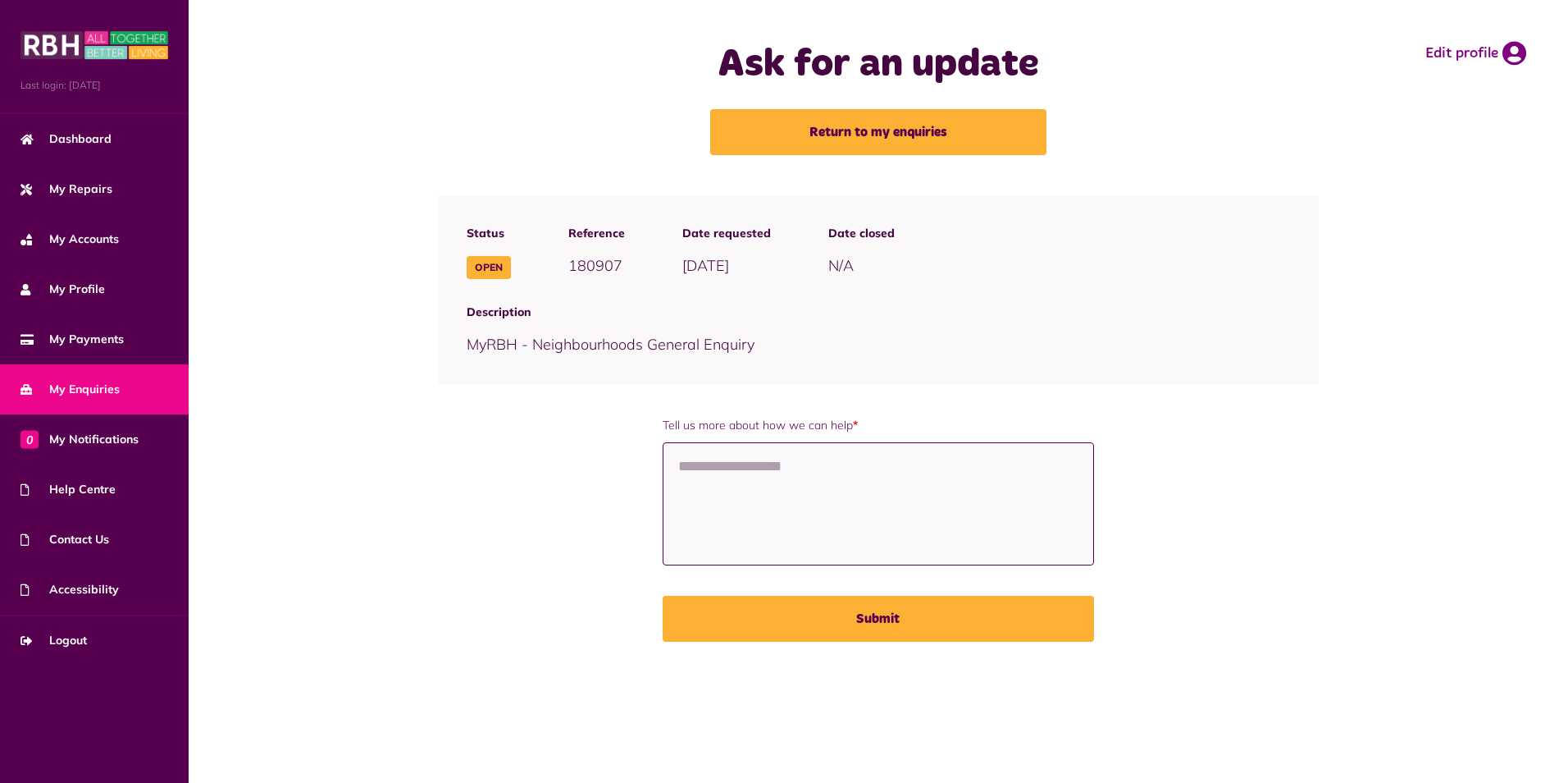
click at [741, 496] on textarea "Tell us more about how we can help *" at bounding box center [879, 503] width 432 height 123
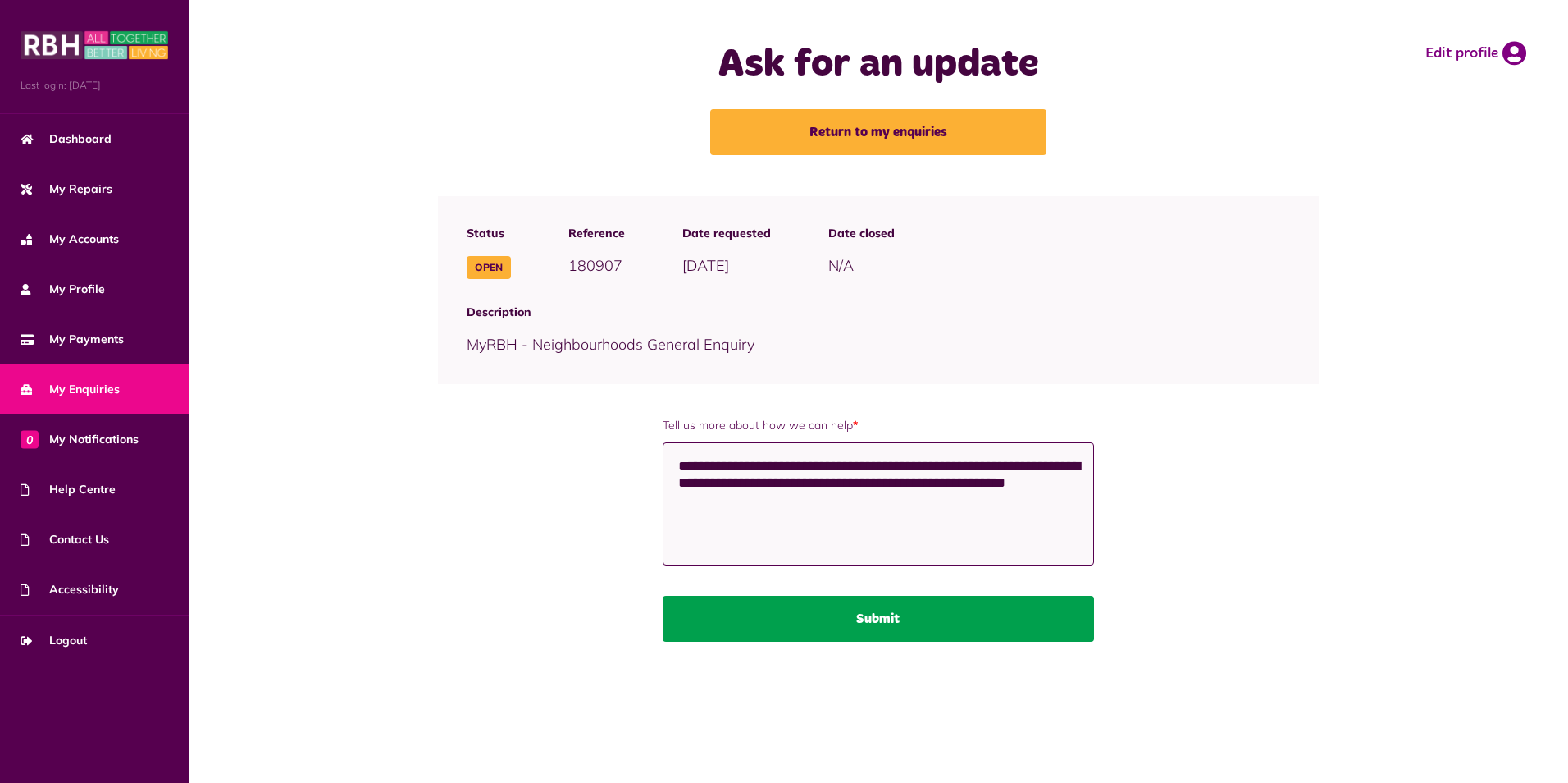
type textarea "**********"
click at [880, 621] on button "Submit" at bounding box center [879, 618] width 432 height 46
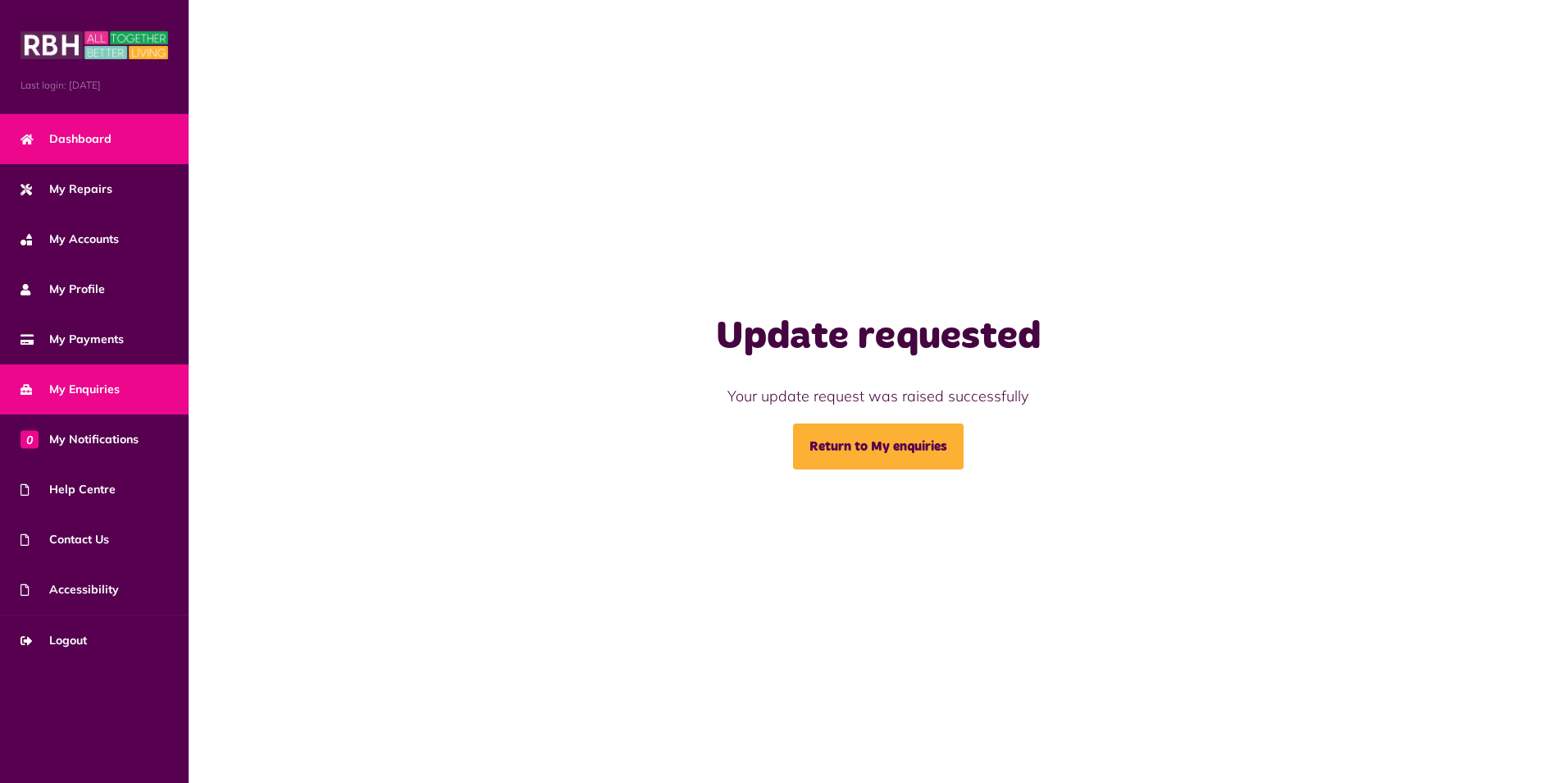
click at [90, 137] on span "Dashboard" at bounding box center [66, 139] width 91 height 17
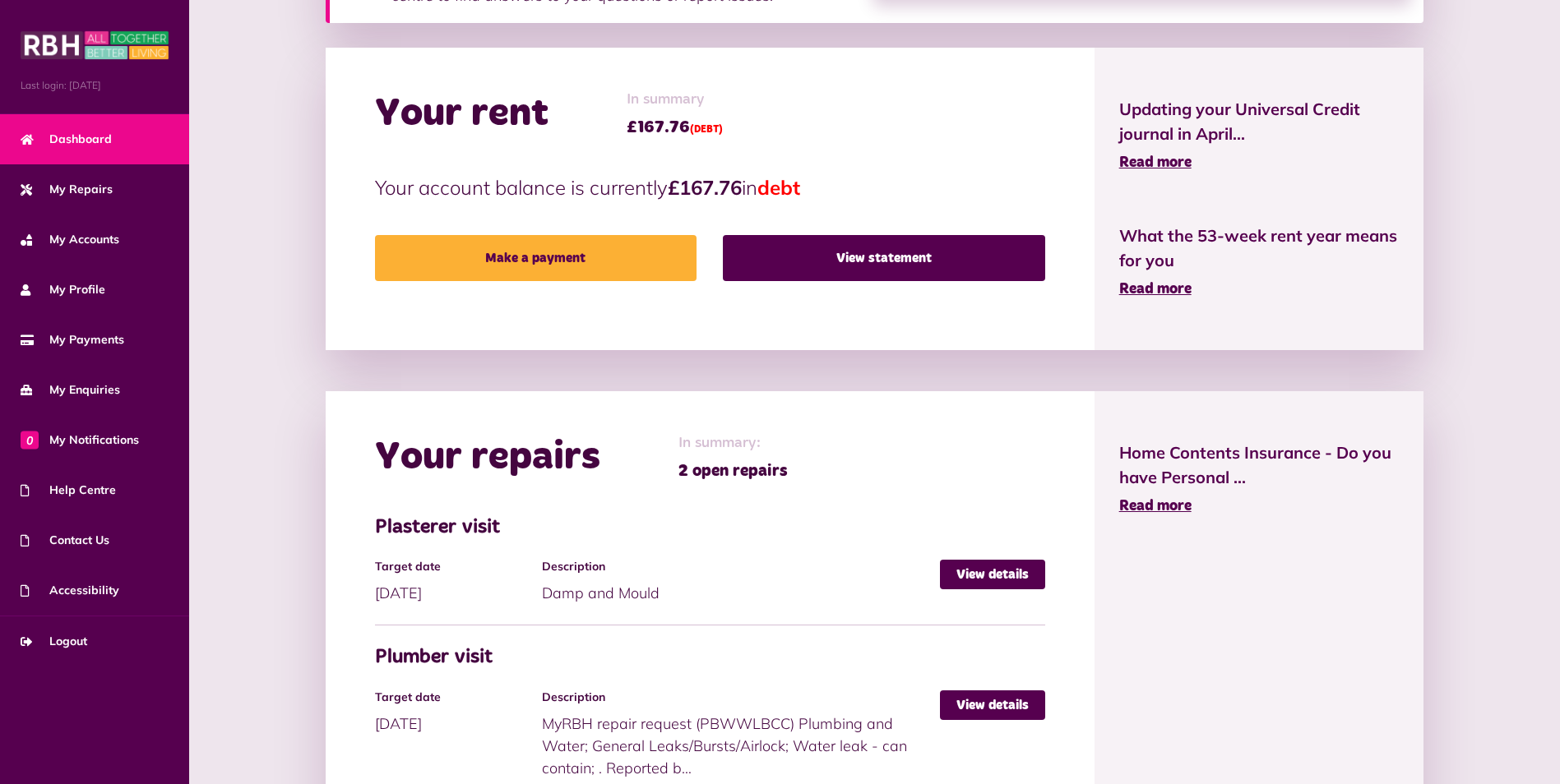
scroll to position [493, 0]
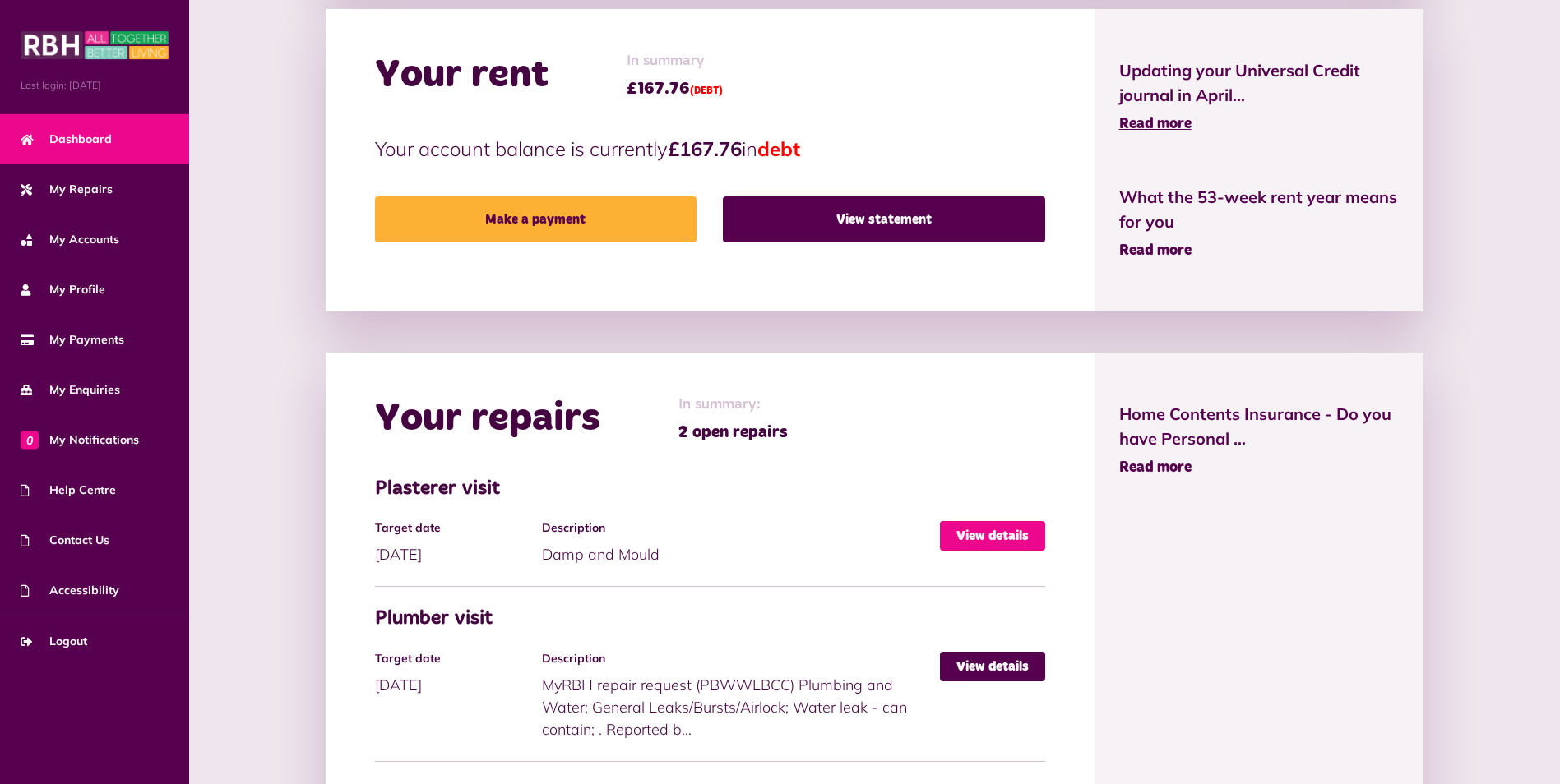
click at [988, 541] on link "View details" at bounding box center [992, 536] width 105 height 30
click at [1019, 537] on link "View details" at bounding box center [992, 536] width 105 height 30
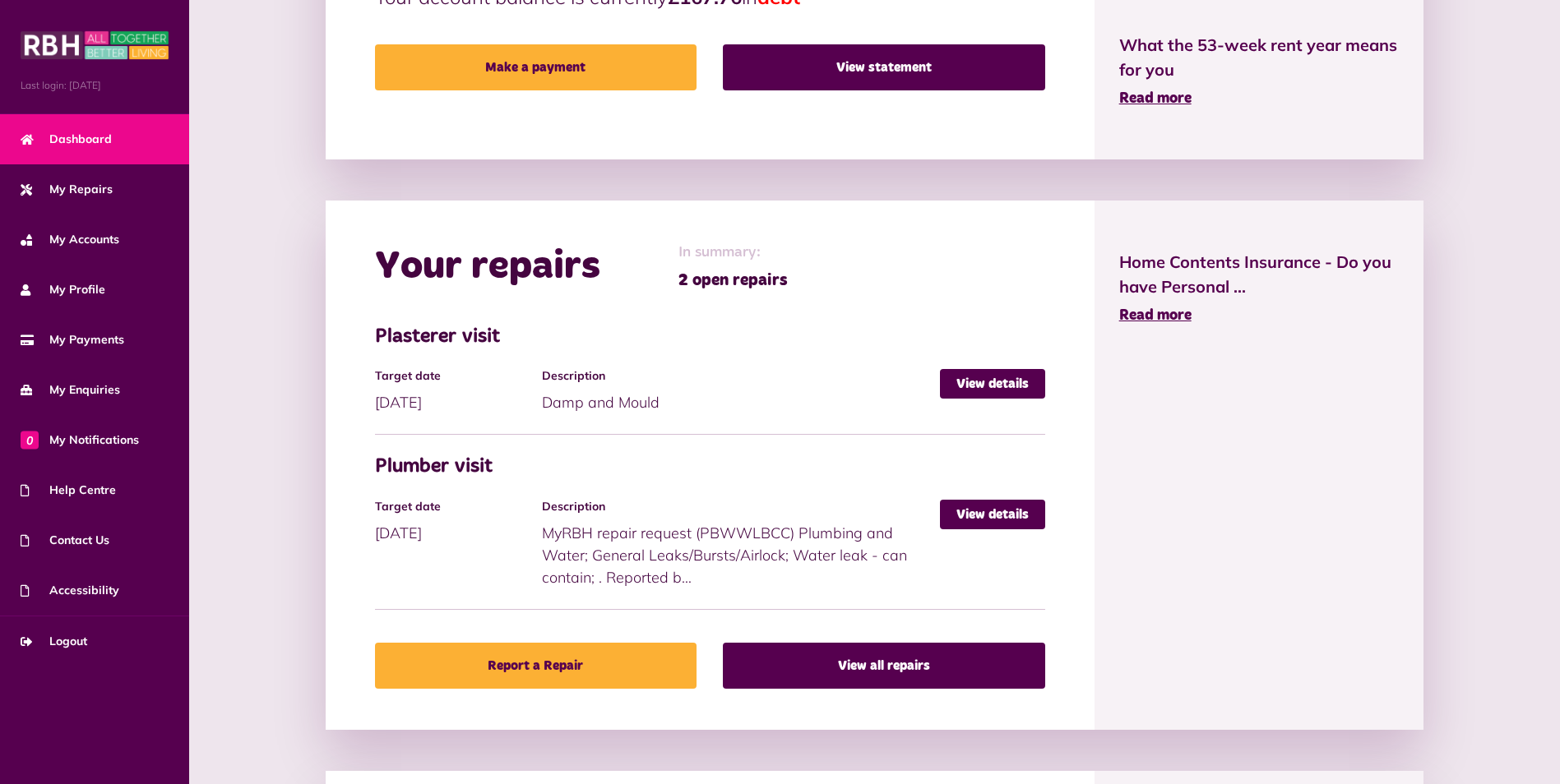
scroll to position [657, 0]
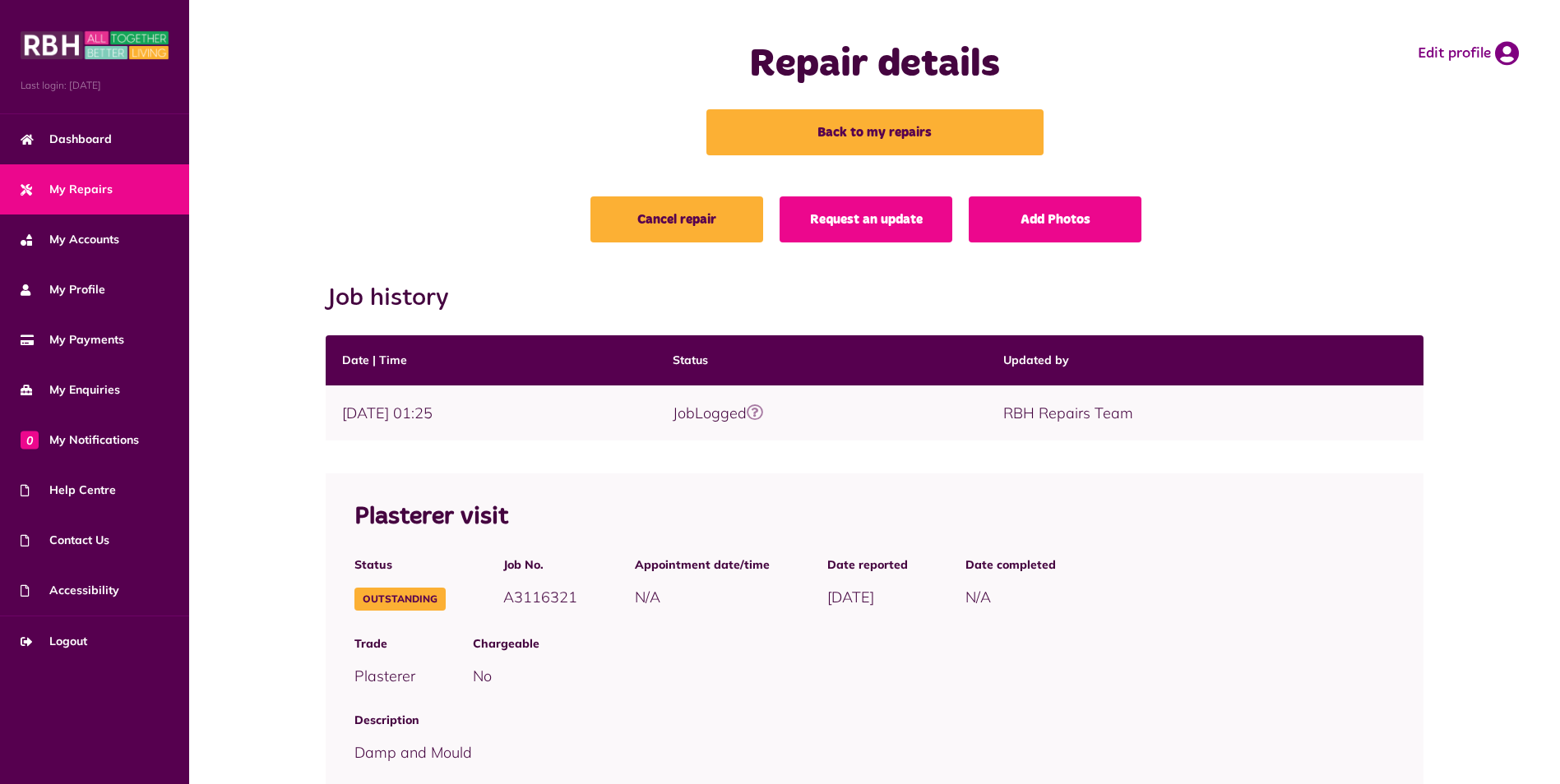
click at [909, 212] on link "Request an update" at bounding box center [866, 219] width 173 height 46
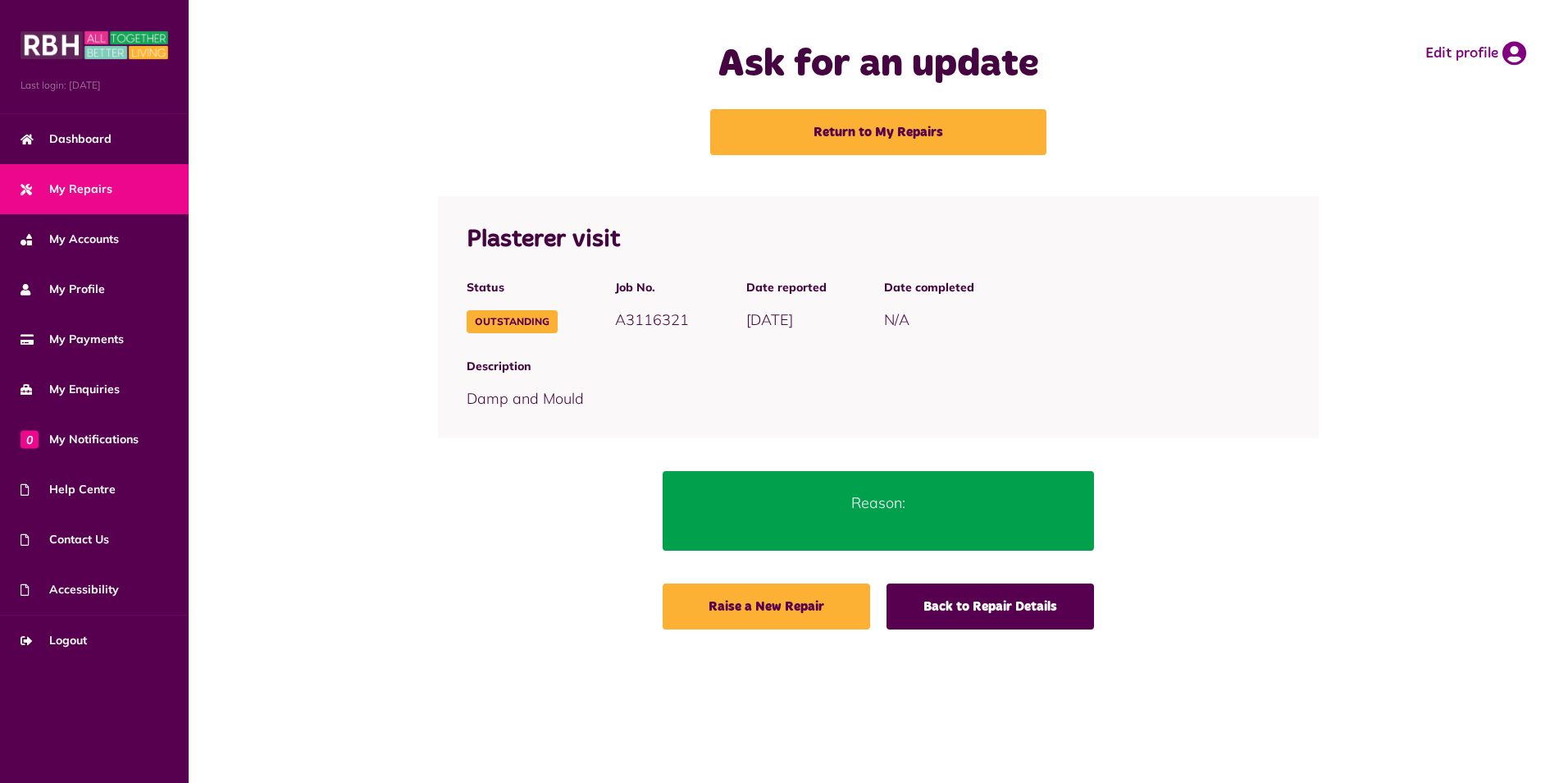
click at [880, 504] on p "Reason:" at bounding box center [879, 503] width 383 height 22
